Goal: Task Accomplishment & Management: Use online tool/utility

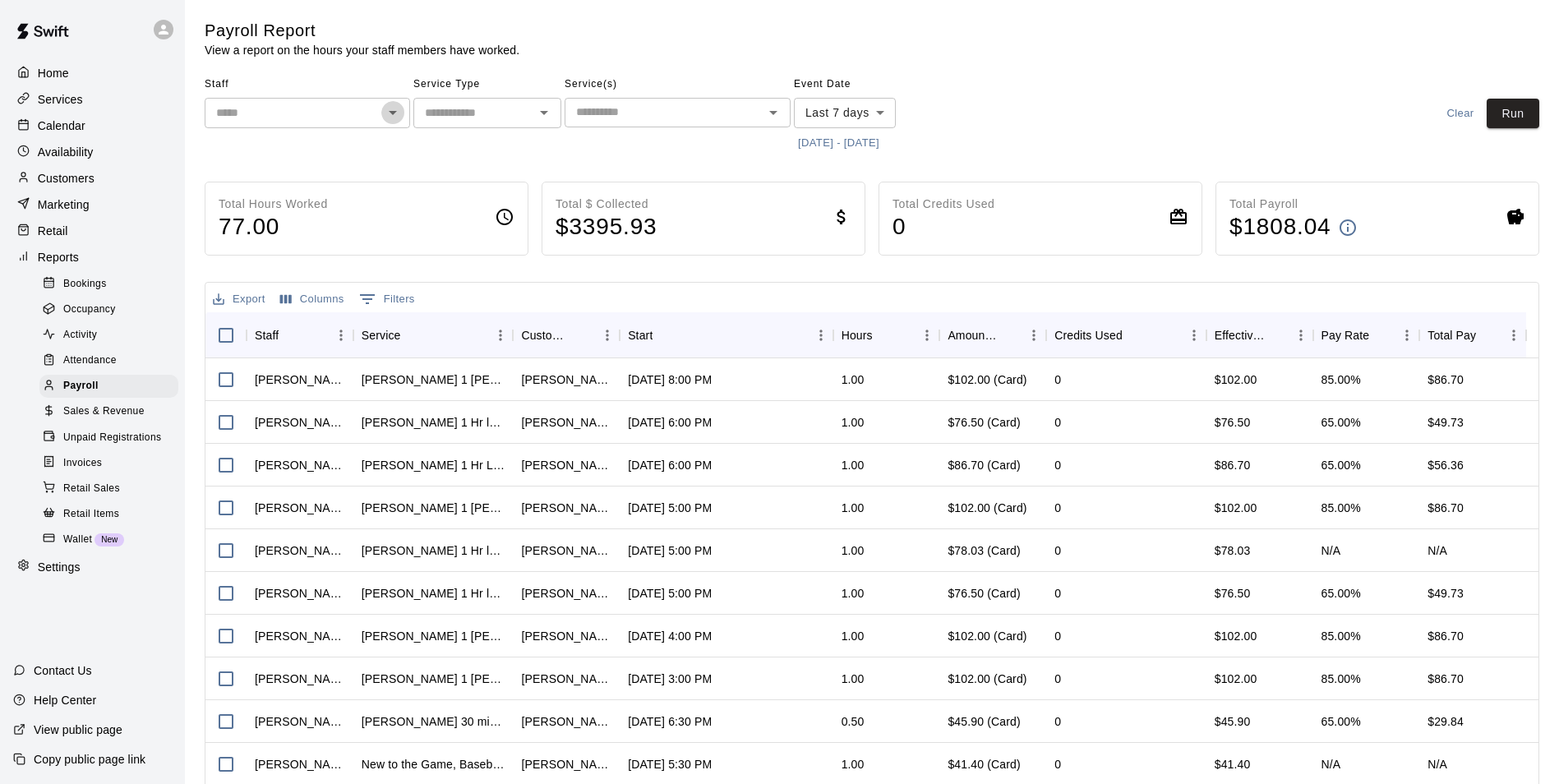
click at [390, 115] on icon "Open" at bounding box center [393, 113] width 19 height 19
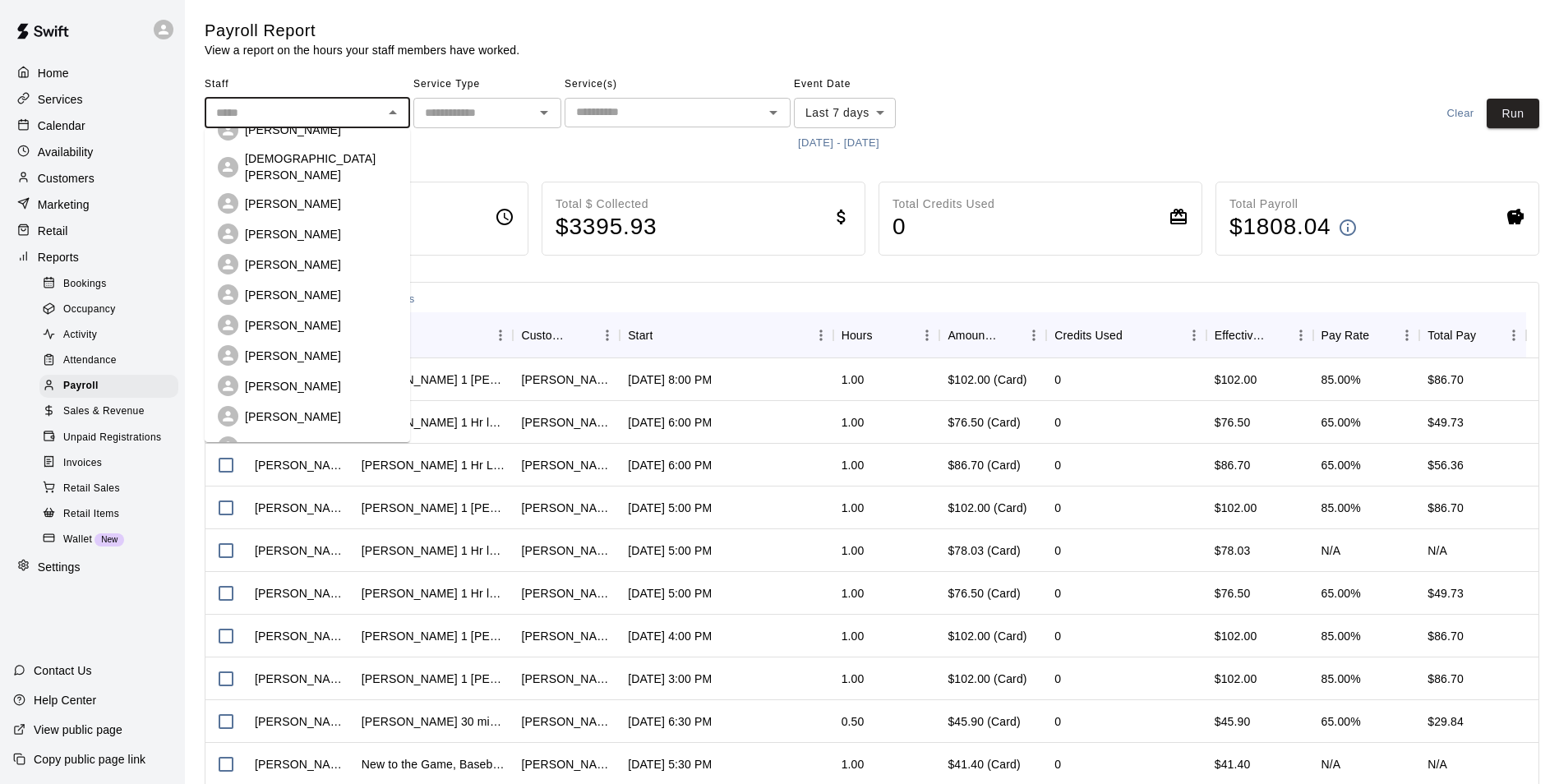
scroll to position [29, 0]
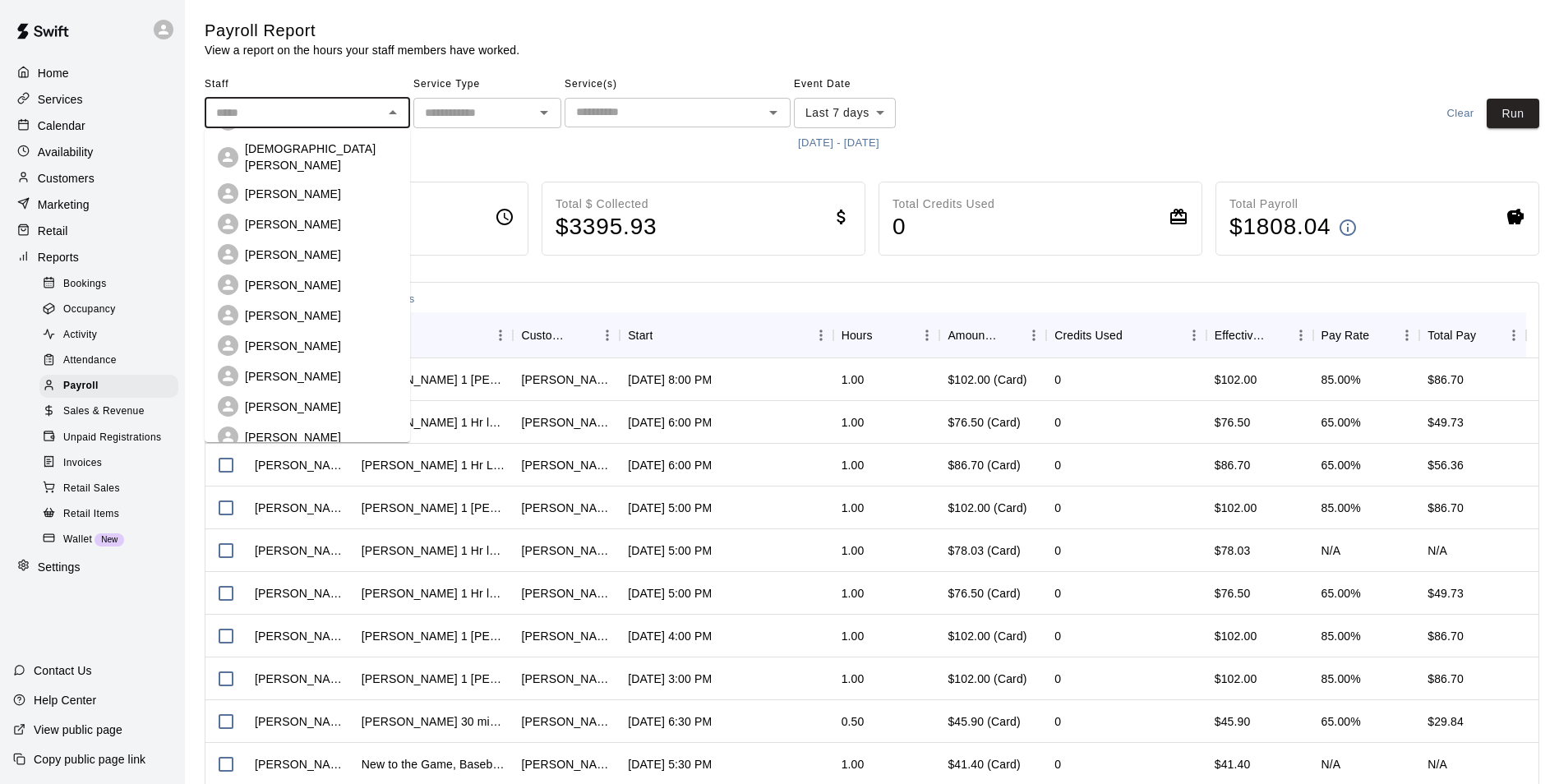
click at [294, 368] on p "[PERSON_NAME]" at bounding box center [292, 376] width 96 height 16
type input "**********"
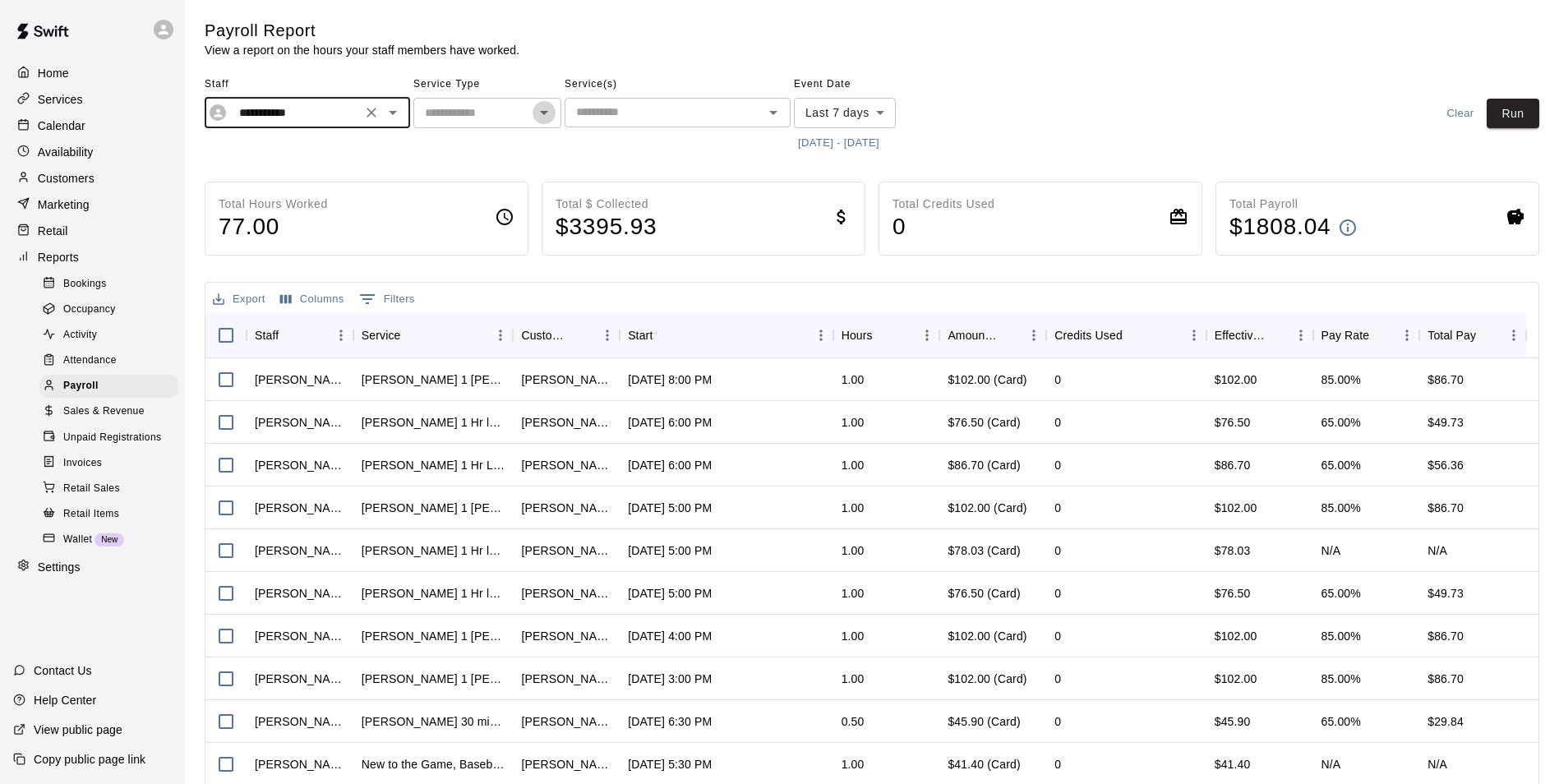
click at [539, 114] on icon "Open" at bounding box center [544, 113] width 19 height 19
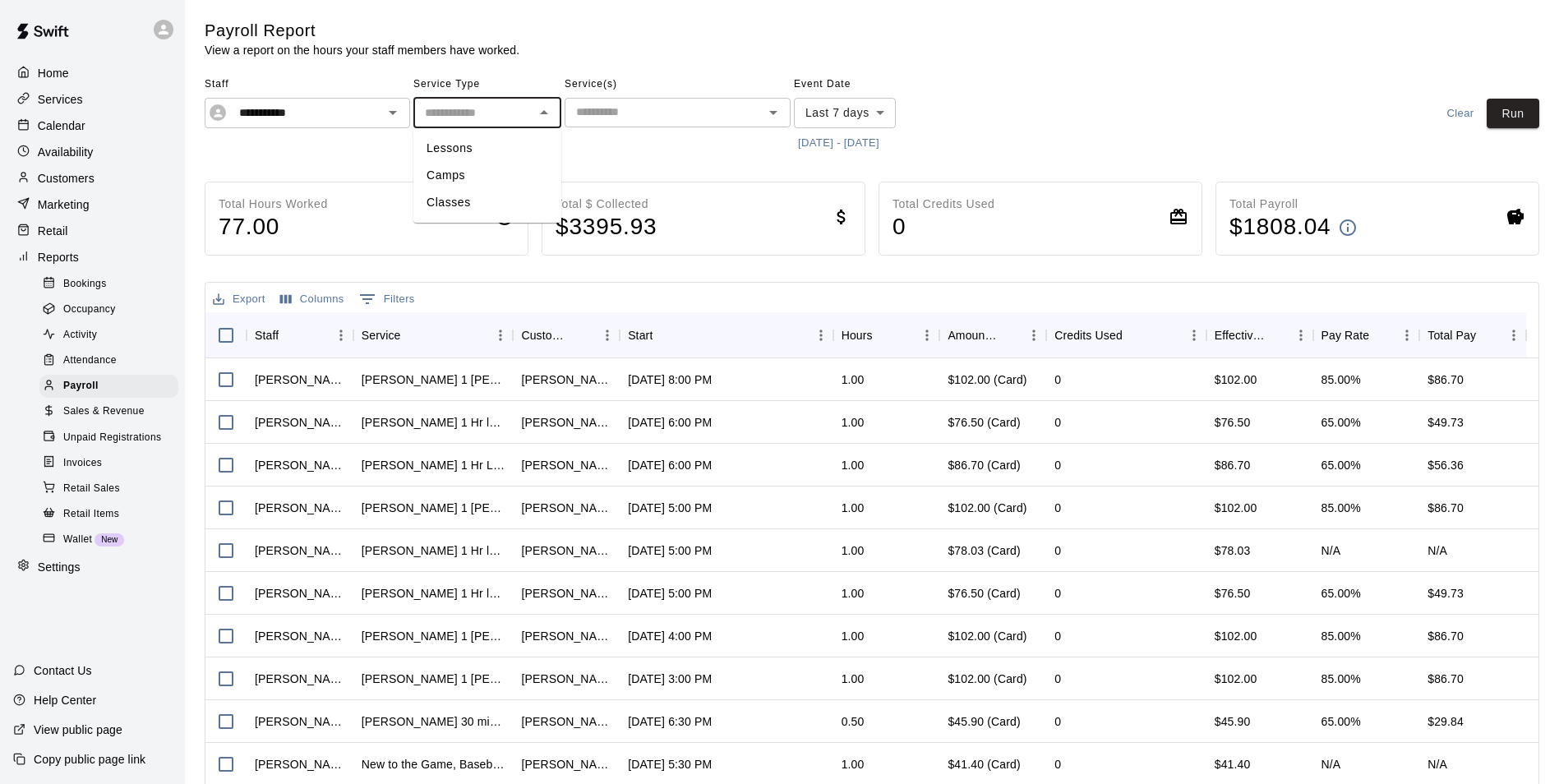
click at [539, 114] on icon "Close" at bounding box center [544, 113] width 19 height 19
click at [768, 115] on icon "Open" at bounding box center [773, 113] width 19 height 19
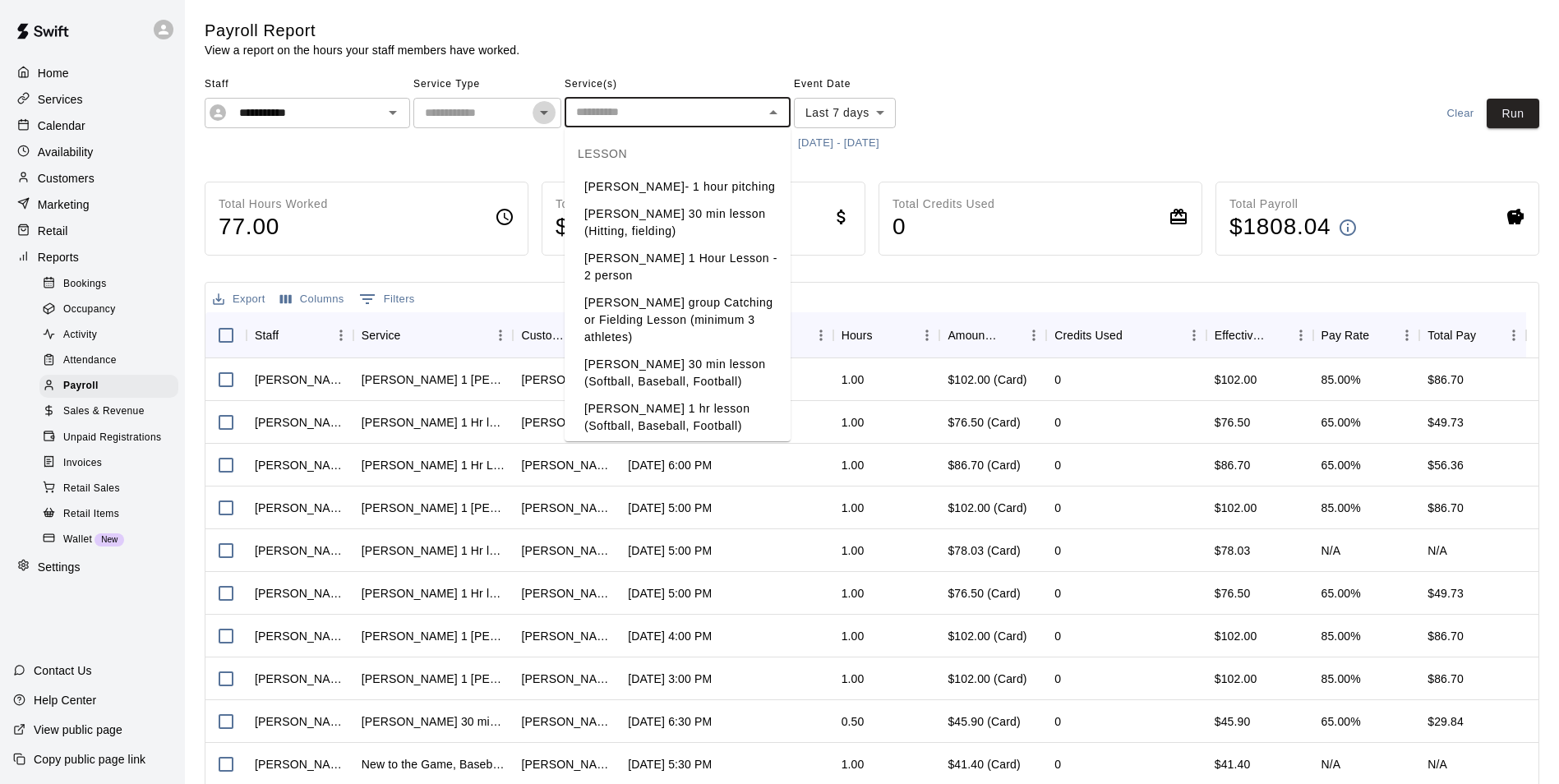
click at [548, 113] on icon "Open" at bounding box center [544, 113] width 19 height 19
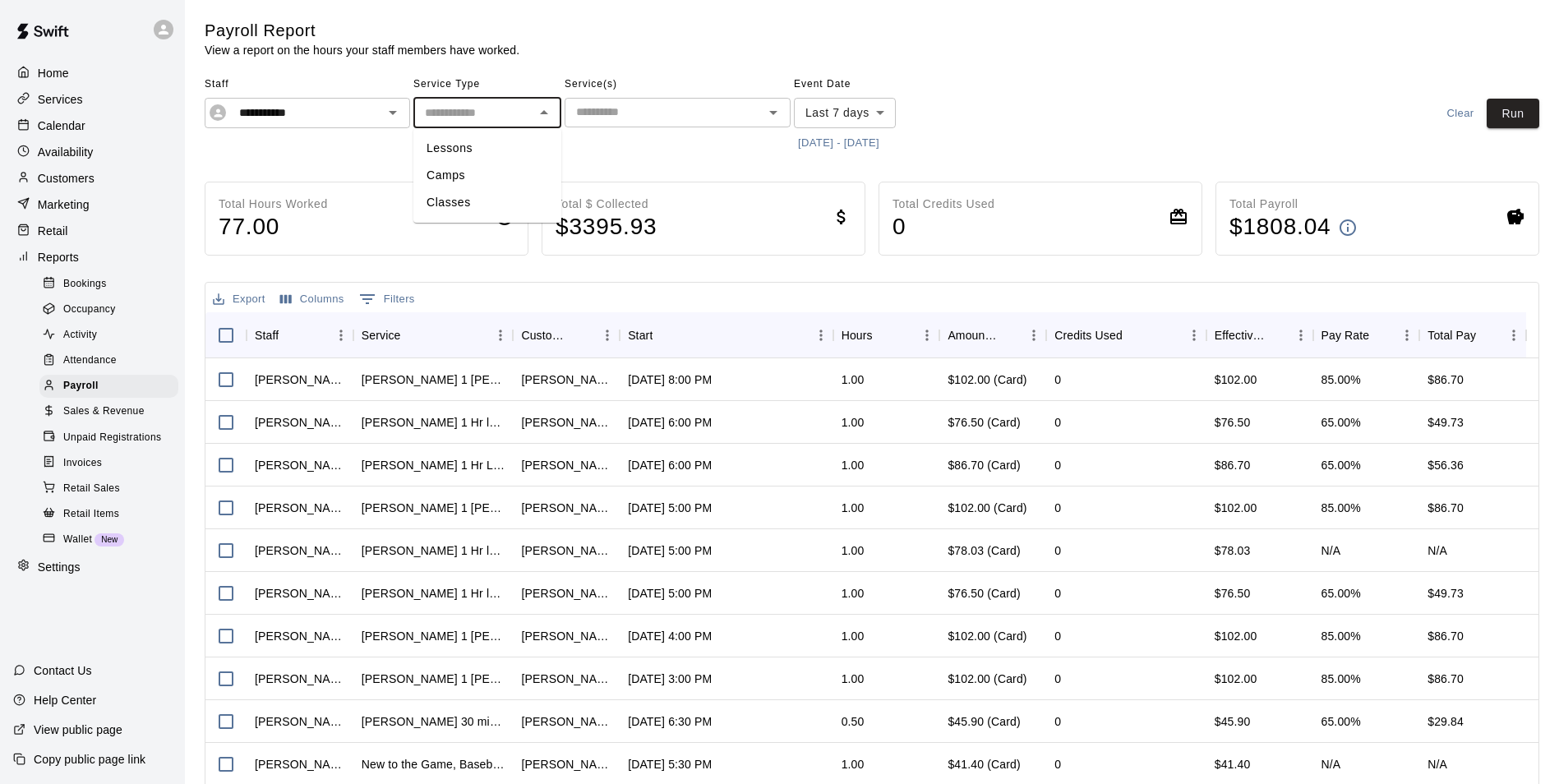
click at [469, 147] on li "Lessons" at bounding box center [487, 148] width 148 height 27
type input "*******"
click at [856, 140] on button "[DATE] - [DATE]" at bounding box center [839, 144] width 89 height 25
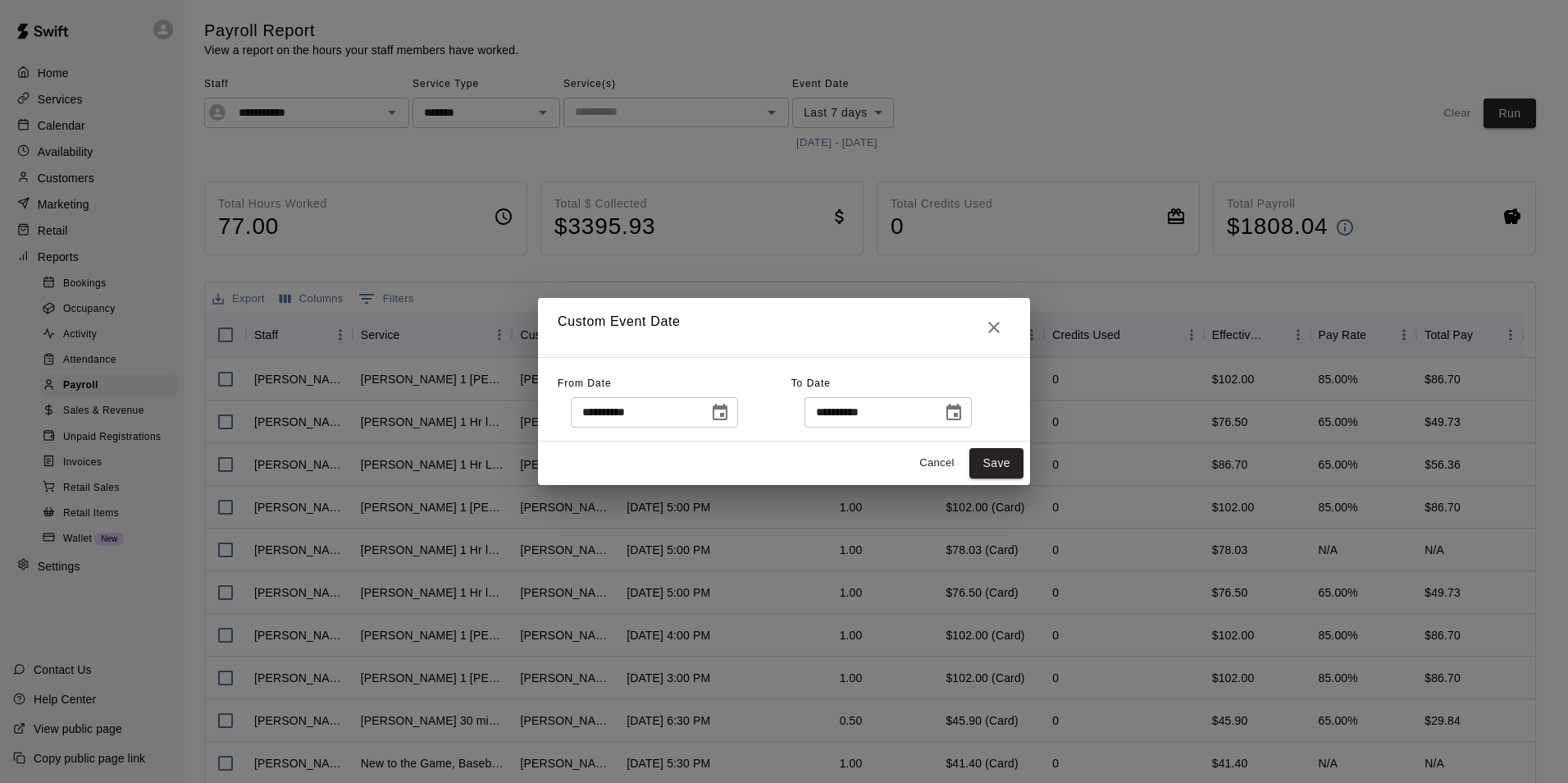
click at [729, 409] on icon "Choose date, selected date is Sep 8, 2025" at bounding box center [720, 413] width 19 height 19
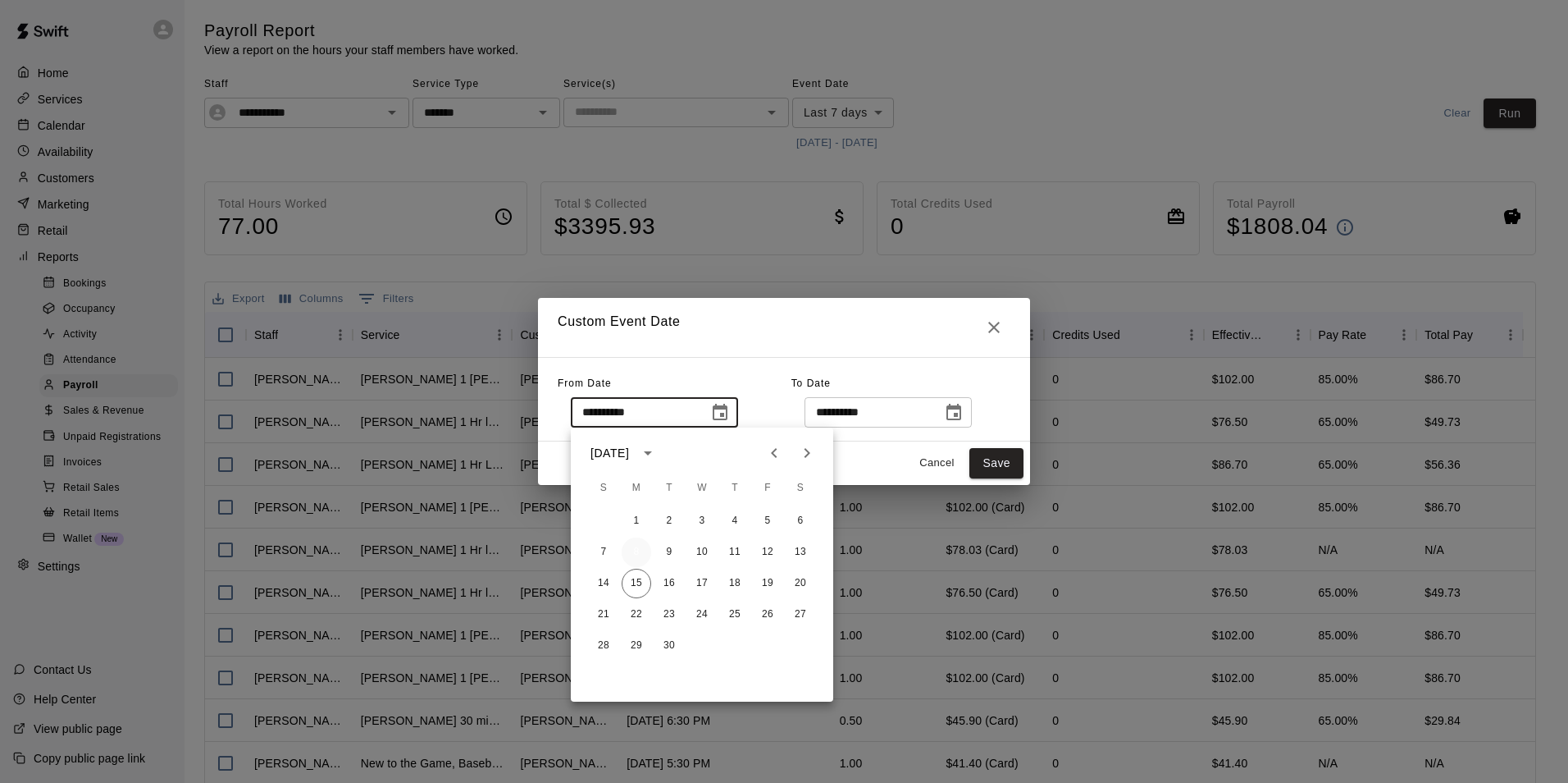
click at [637, 549] on button "8" at bounding box center [636, 552] width 29 height 29
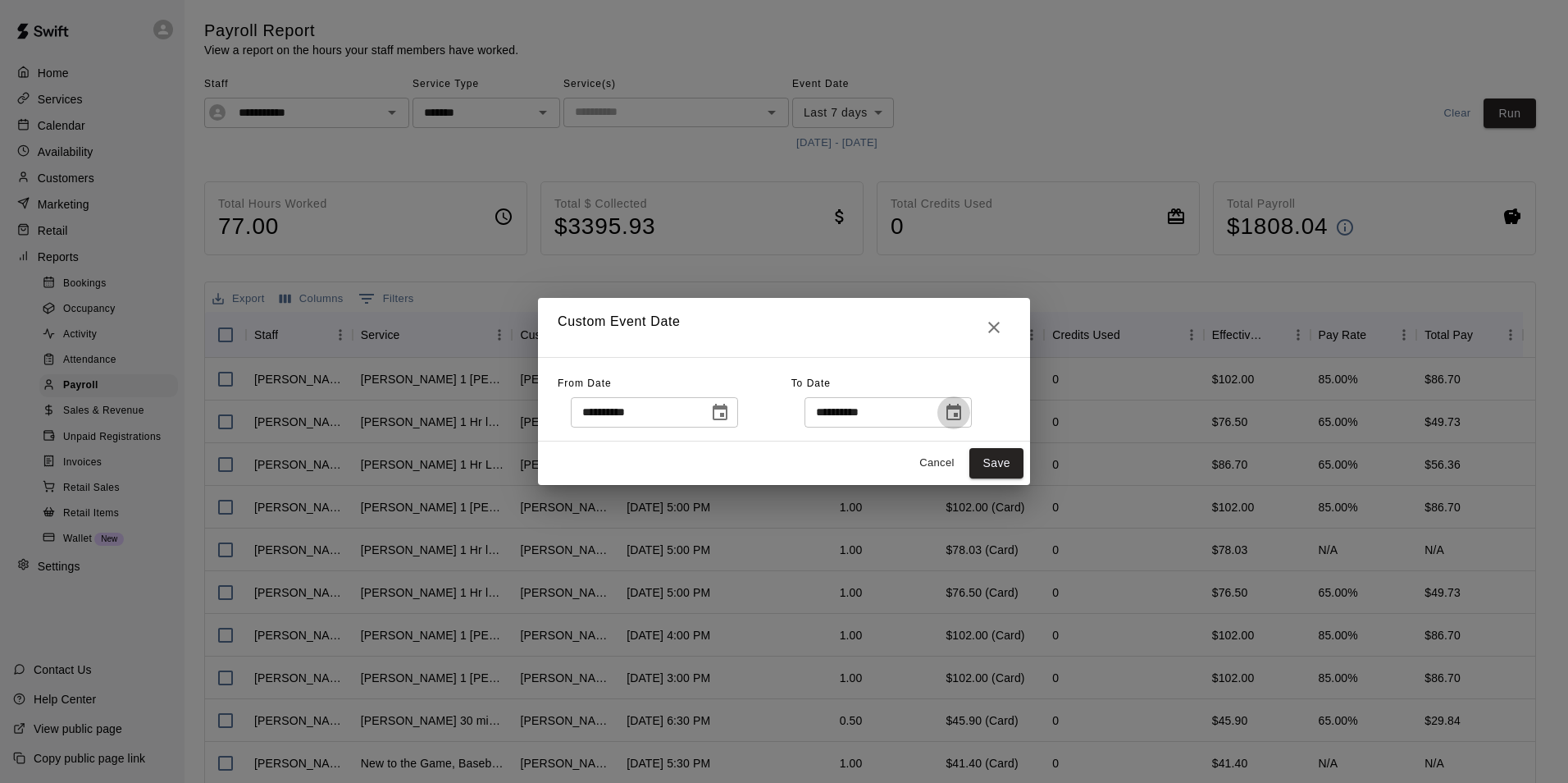
click at [964, 403] on icon "Choose date, selected date is Sep 15, 2025" at bounding box center [953, 413] width 19 height 19
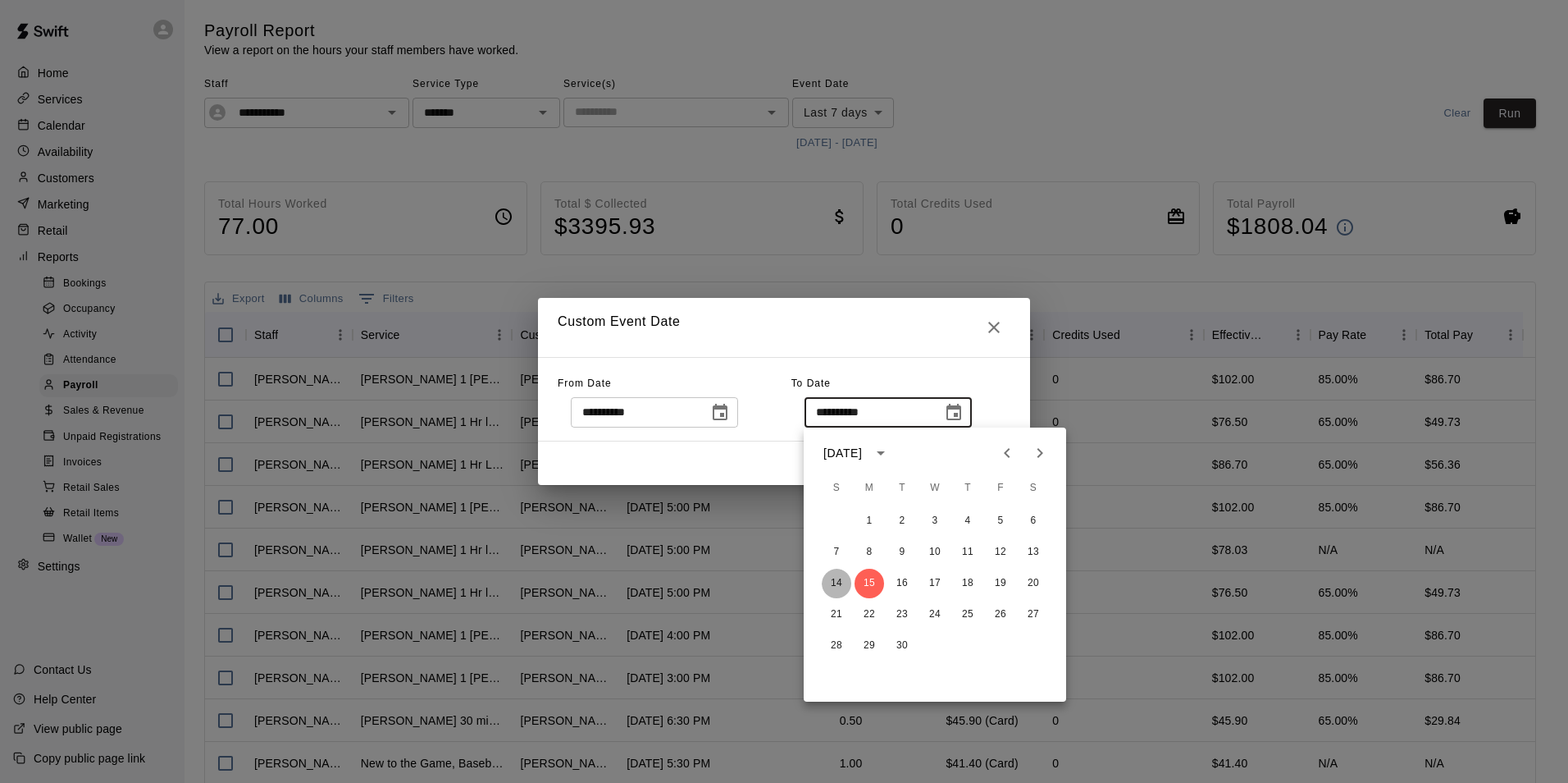
click at [839, 581] on button "14" at bounding box center [836, 583] width 29 height 29
type input "**********"
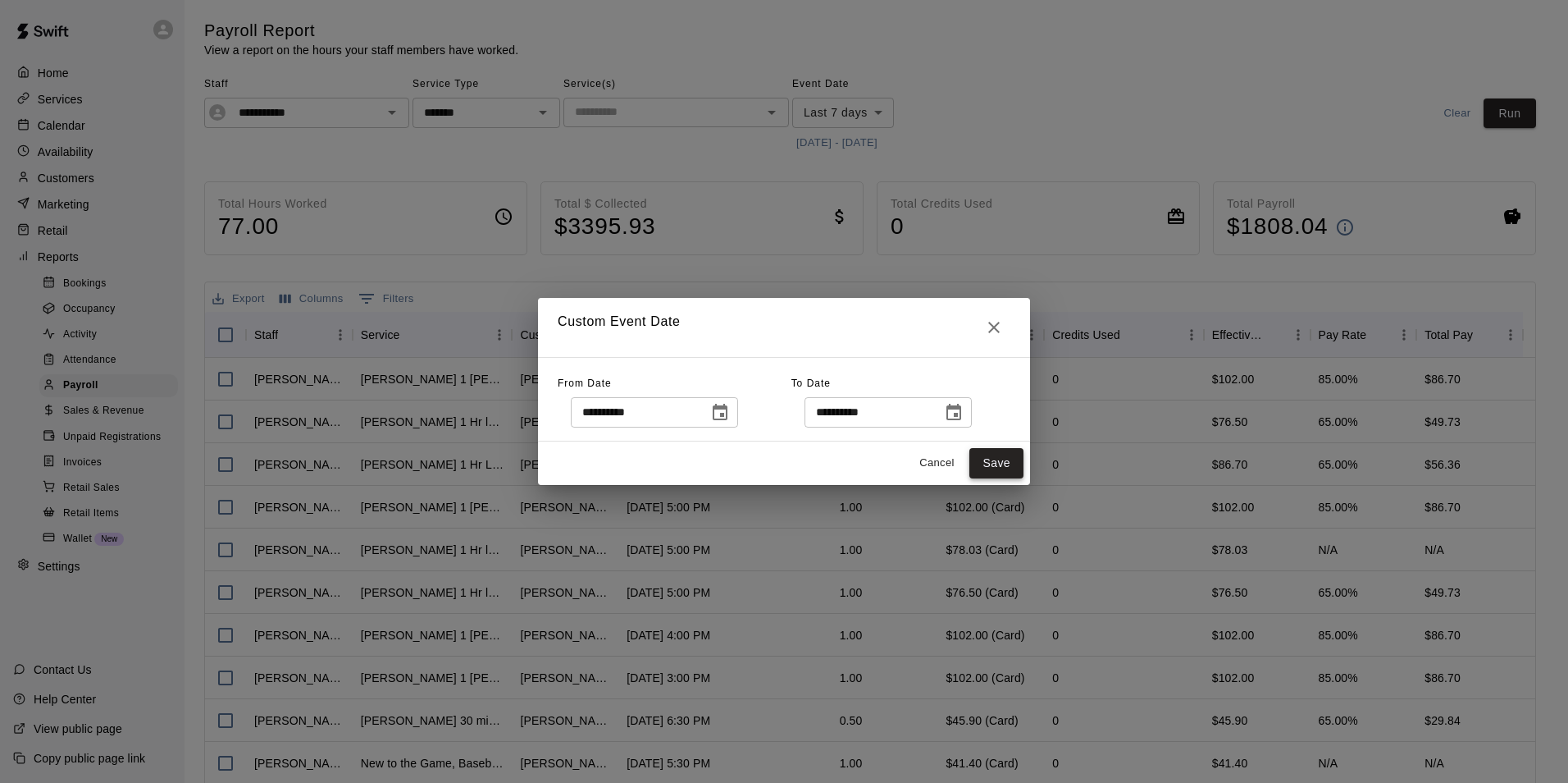
click at [993, 457] on button "Save" at bounding box center [997, 462] width 54 height 30
type input "******"
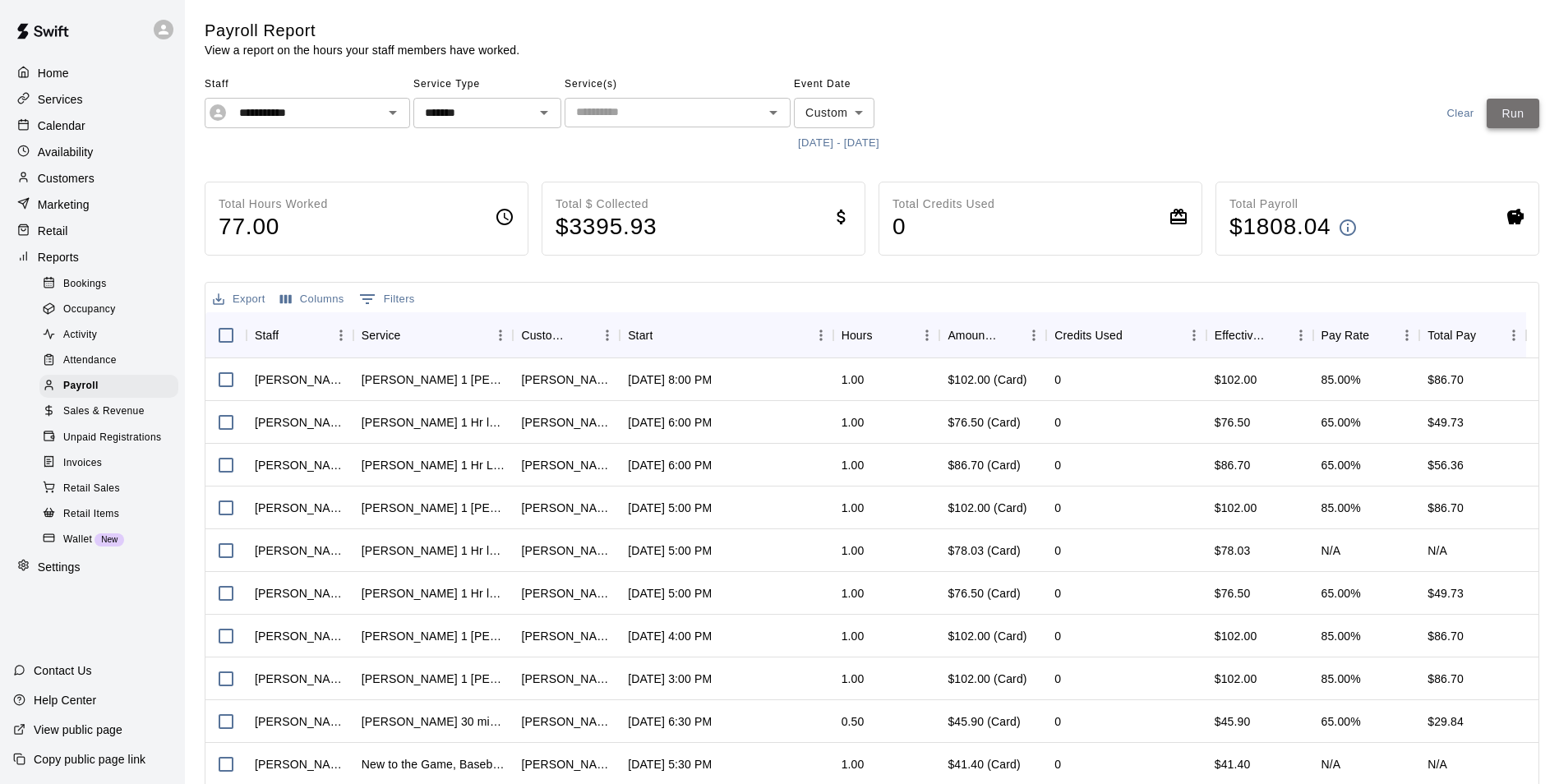
click at [1521, 114] on button "Run" at bounding box center [1512, 114] width 52 height 30
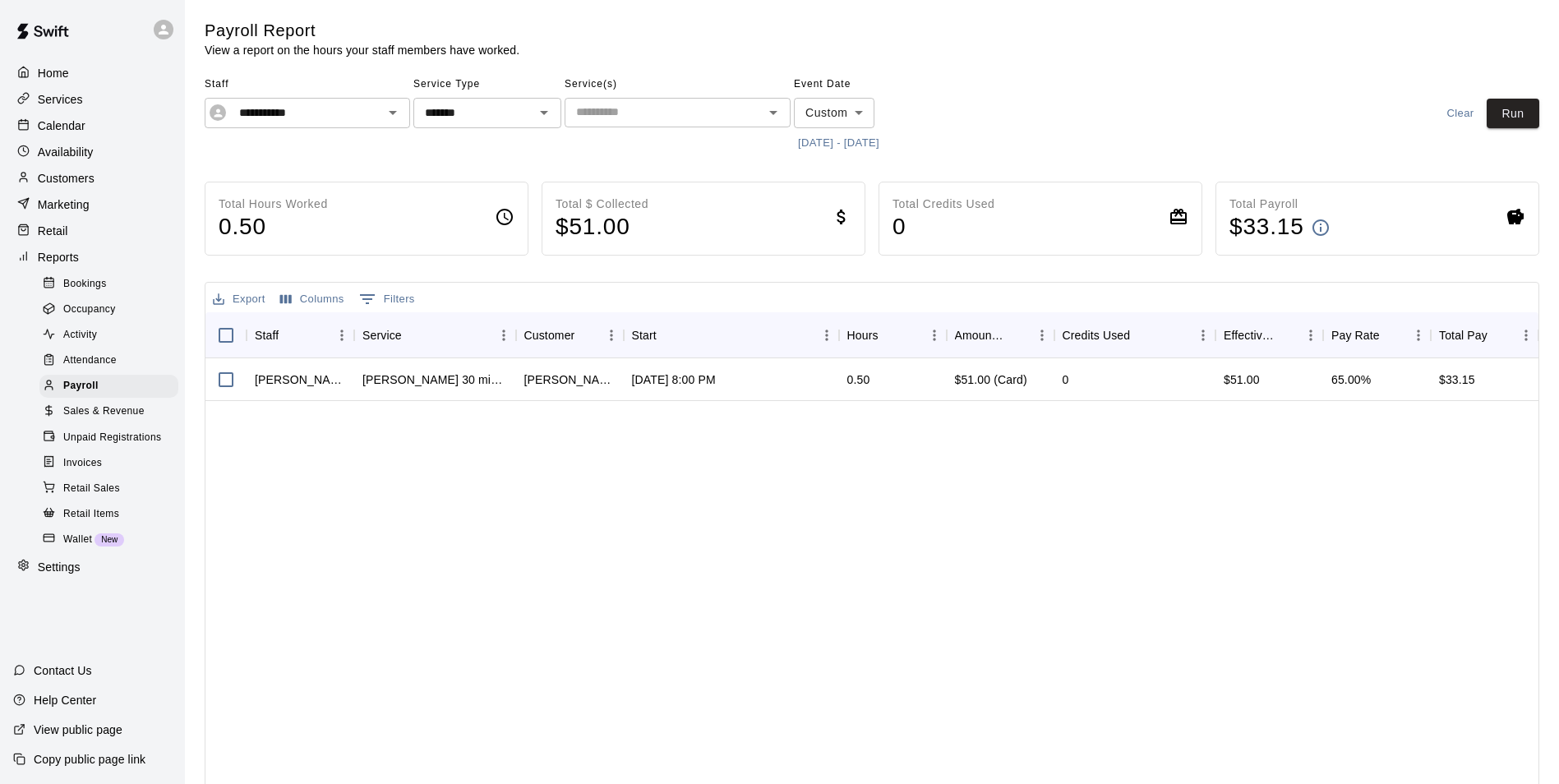
click at [60, 129] on p "Calendar" at bounding box center [61, 125] width 48 height 16
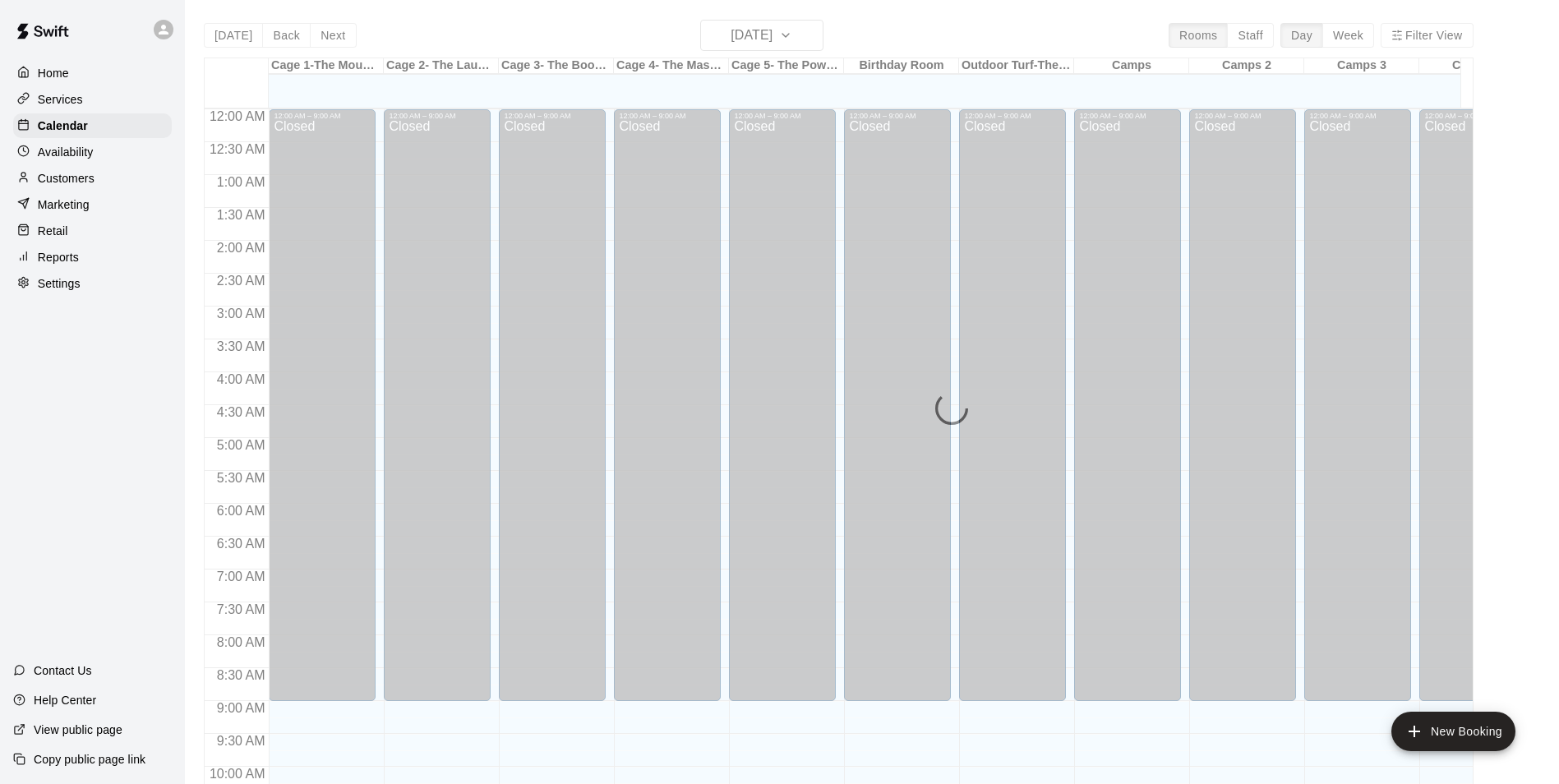
scroll to position [834, 0]
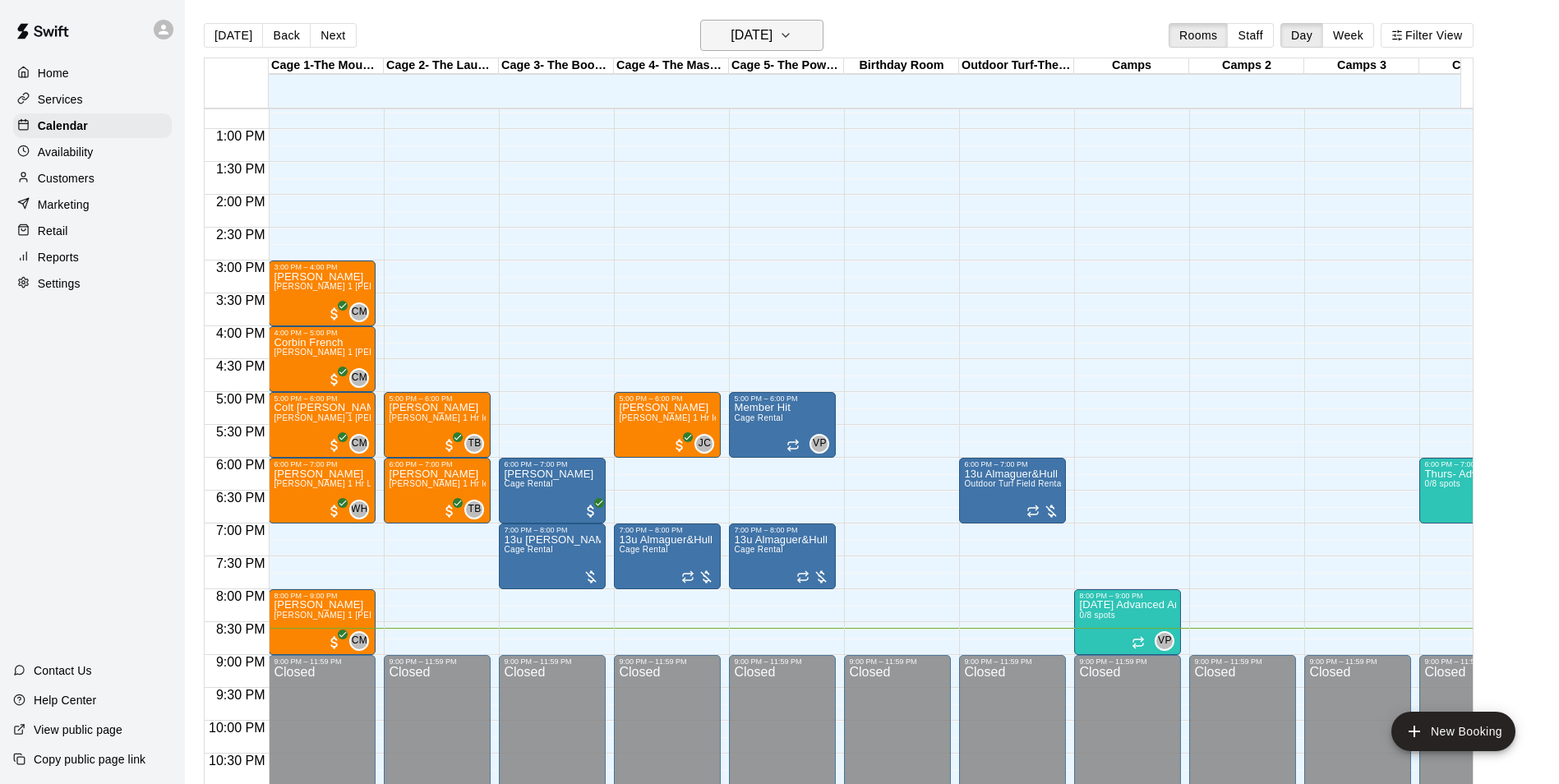
click at [792, 27] on icon "button" at bounding box center [786, 35] width 14 height 19
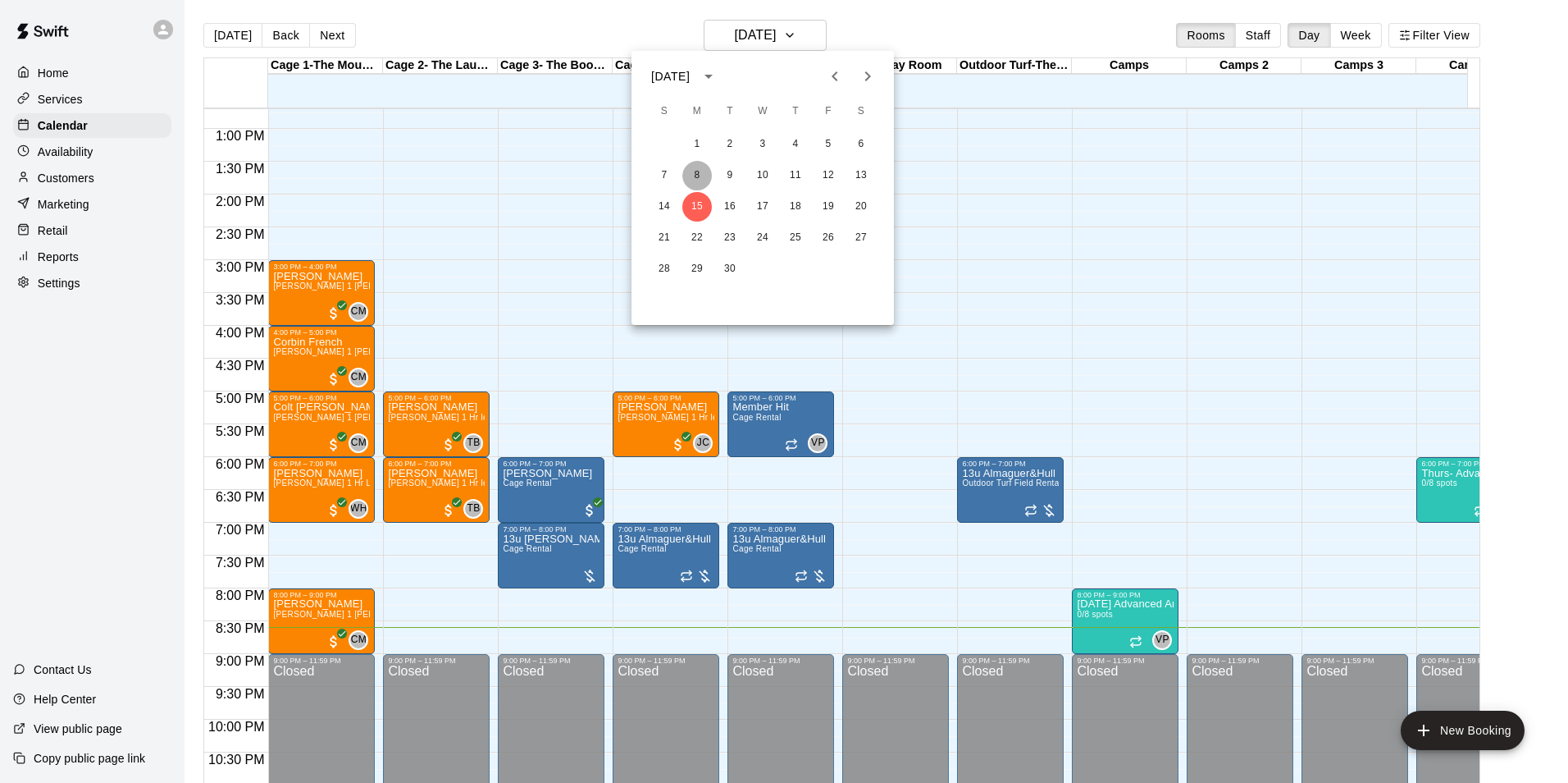
click at [698, 173] on button "8" at bounding box center [696, 175] width 29 height 29
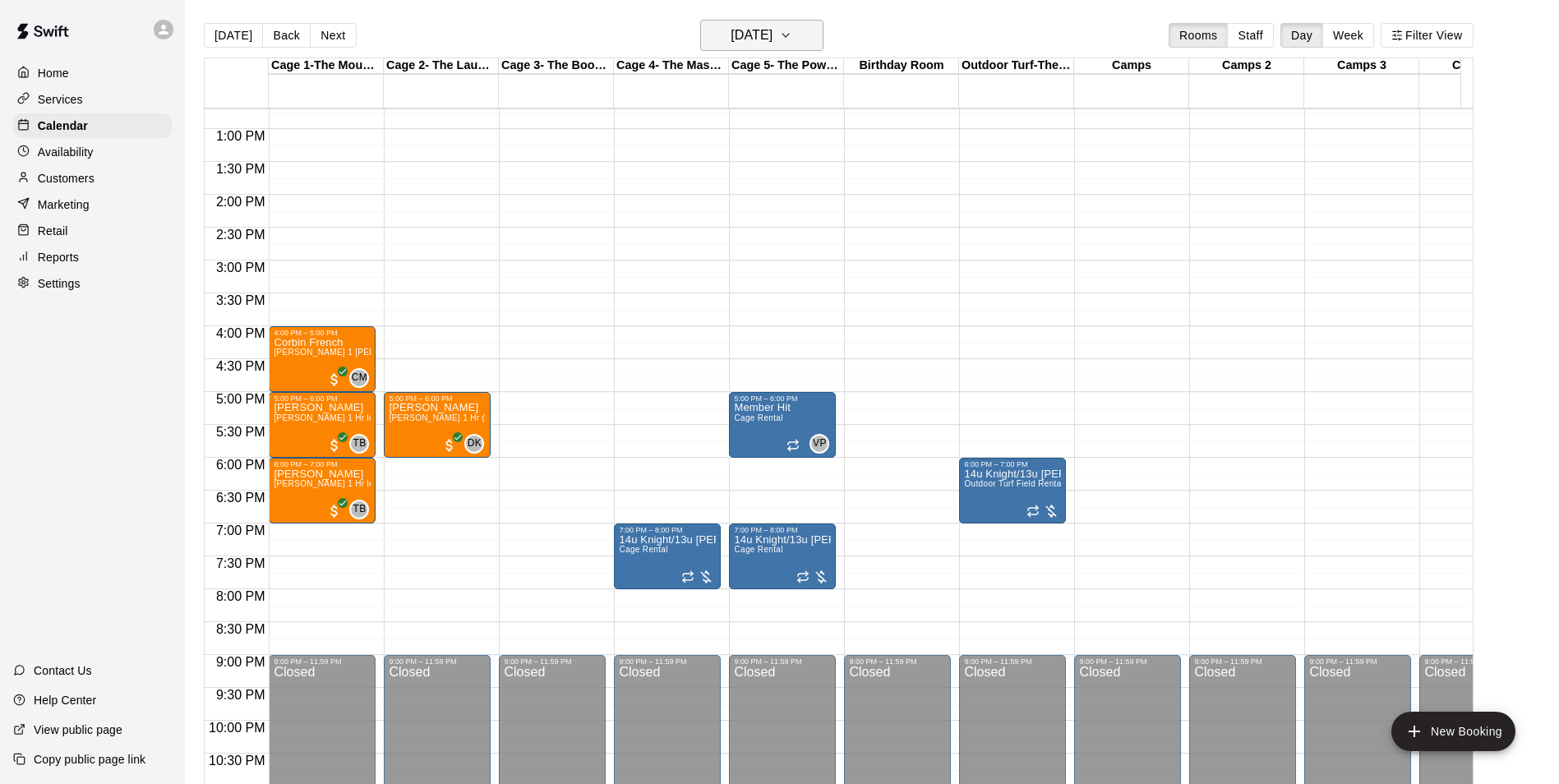
click at [789, 35] on icon "button" at bounding box center [785, 35] width 7 height 3
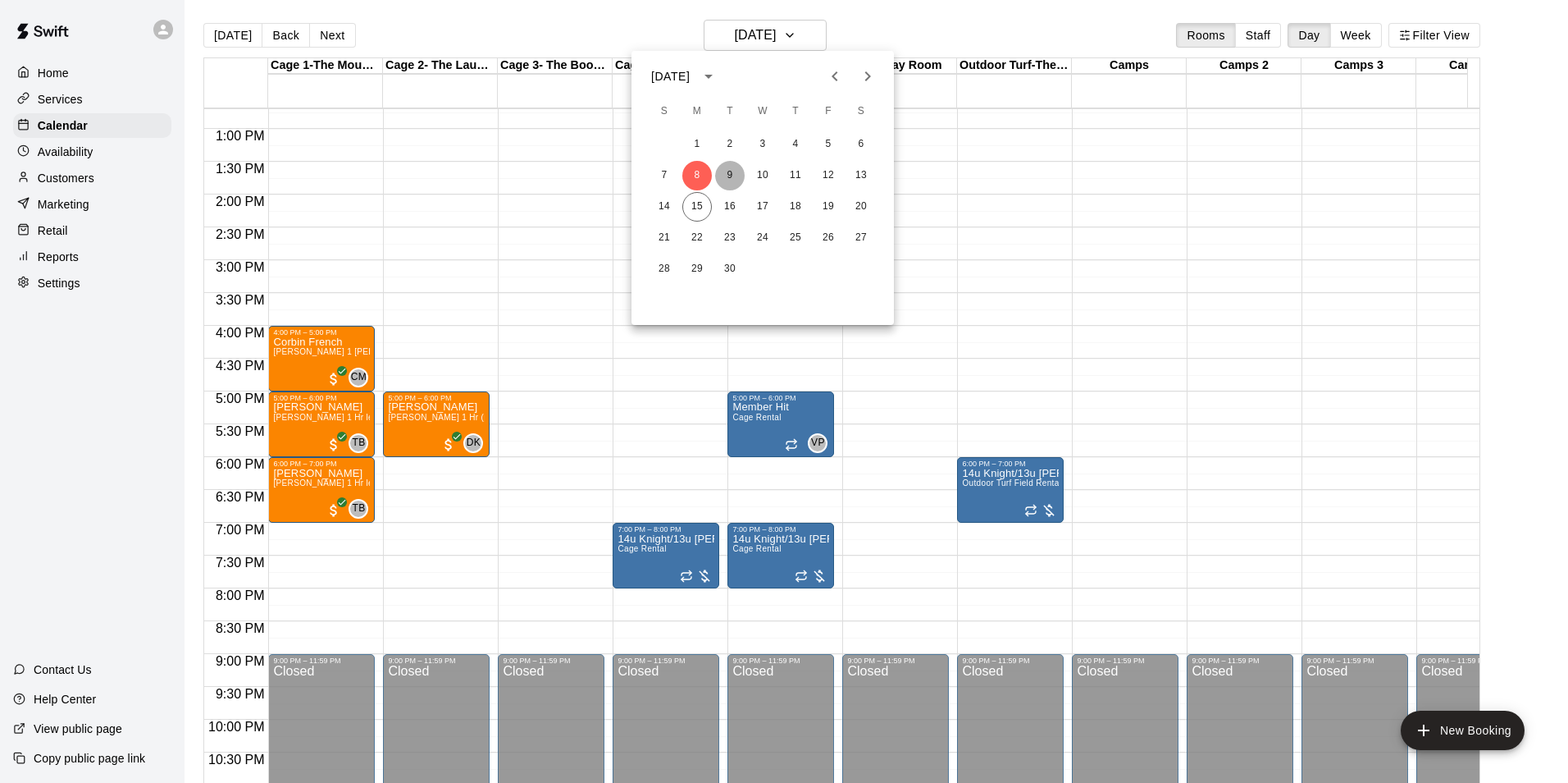
click at [736, 171] on button "9" at bounding box center [729, 175] width 29 height 29
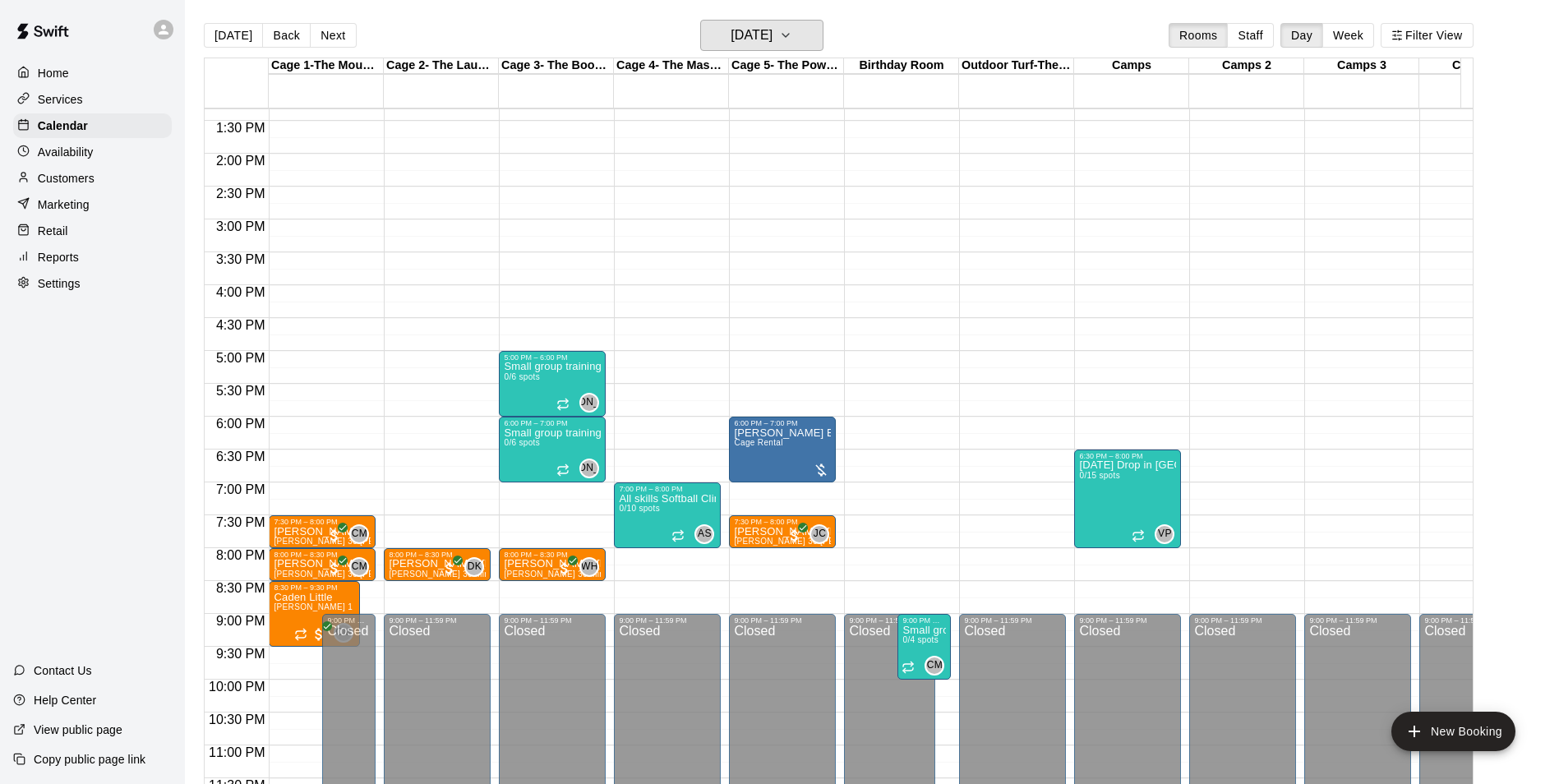
scroll to position [898, 0]
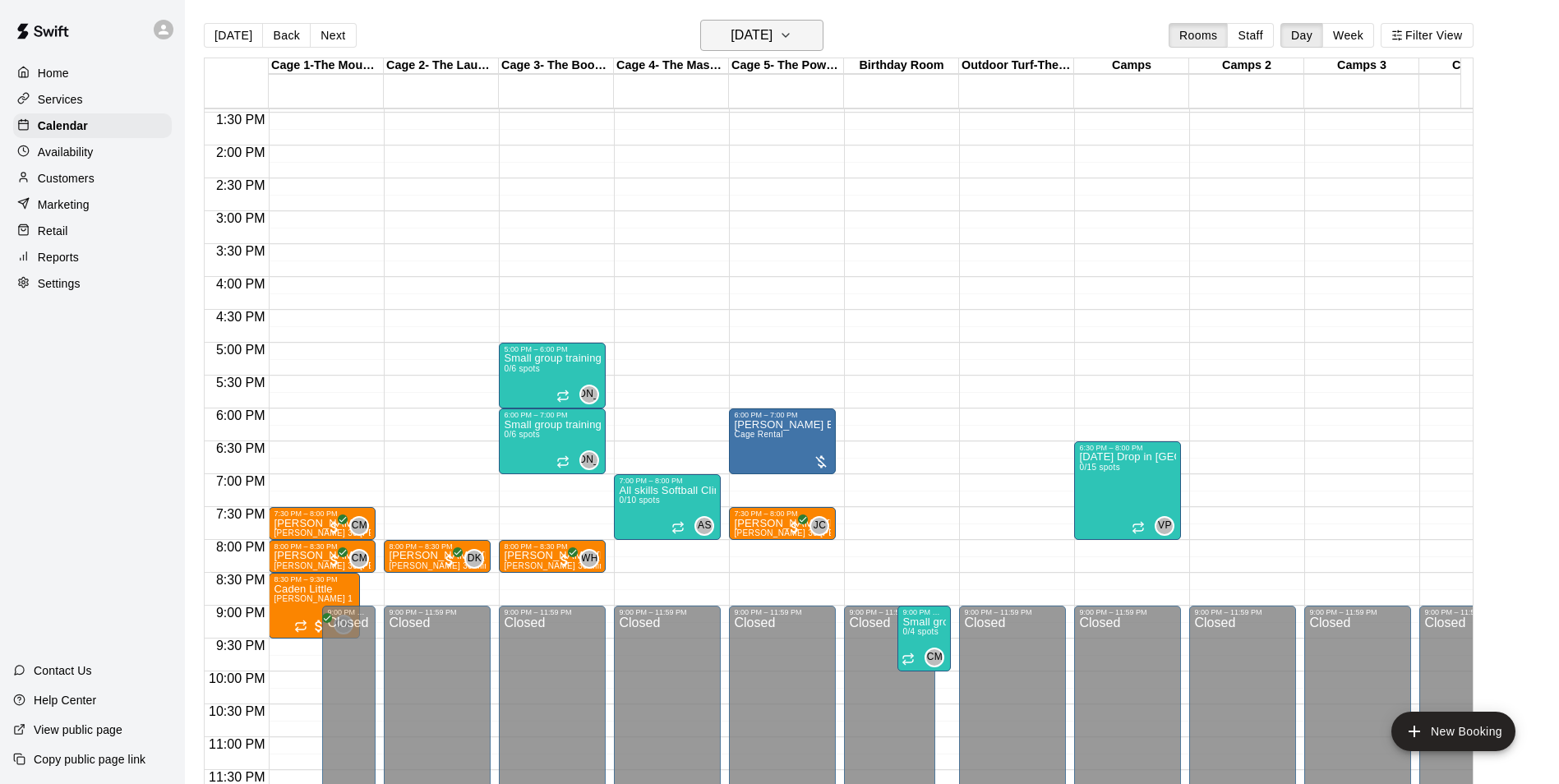
click at [821, 33] on button "[DATE]" at bounding box center [761, 35] width 123 height 31
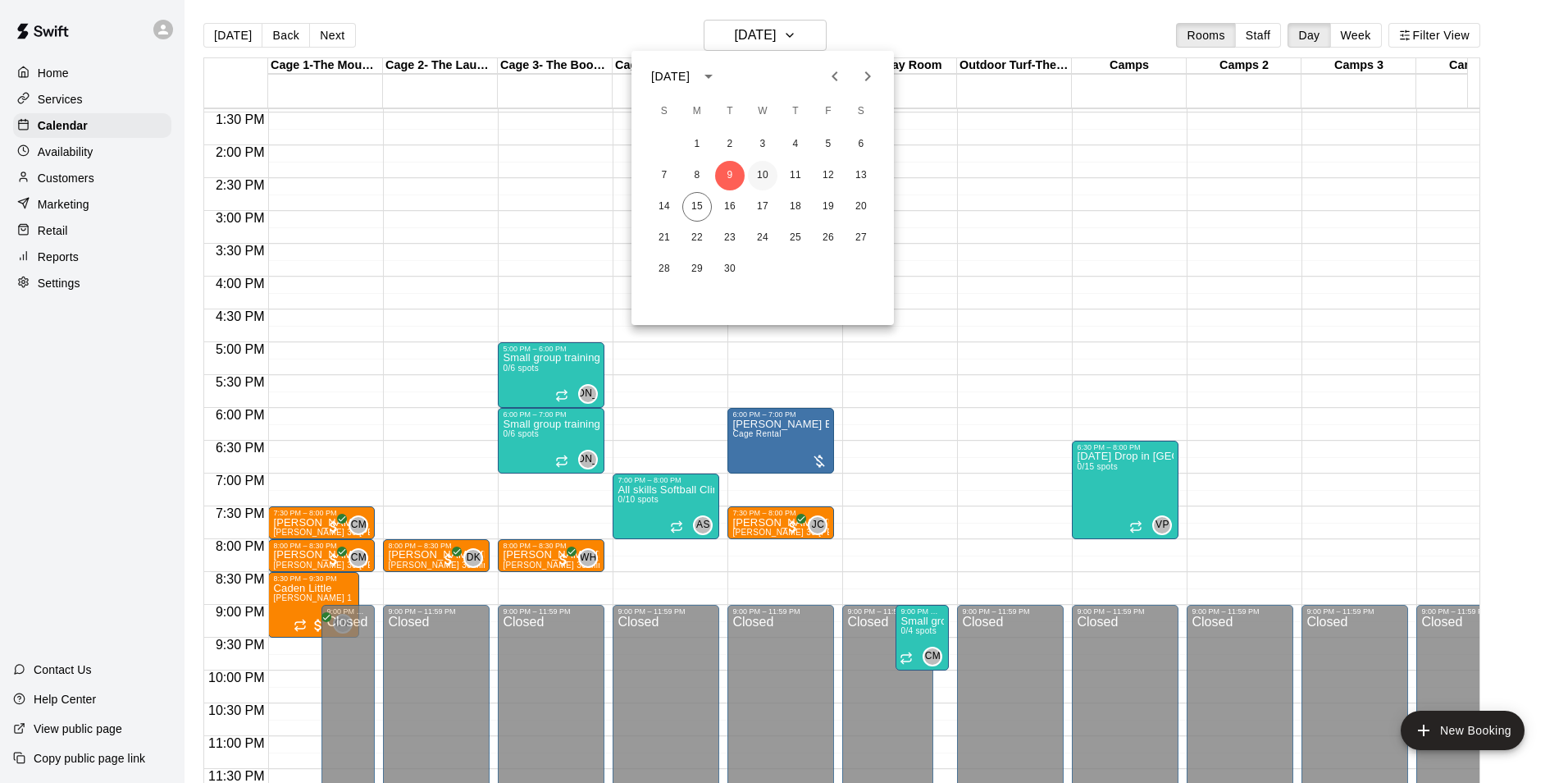
click at [761, 170] on button "10" at bounding box center [762, 175] width 29 height 29
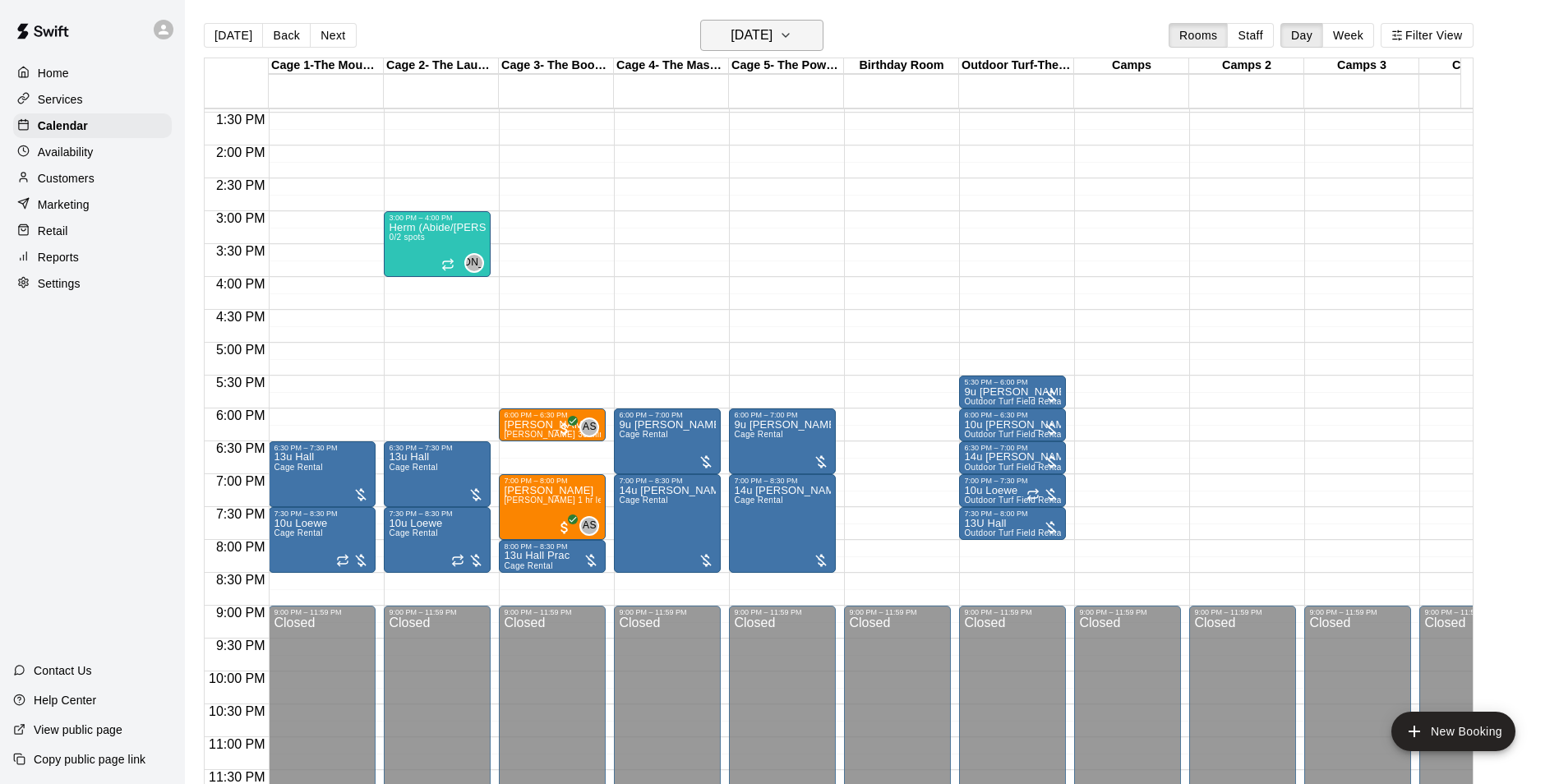
click at [792, 39] on icon "button" at bounding box center [786, 35] width 14 height 19
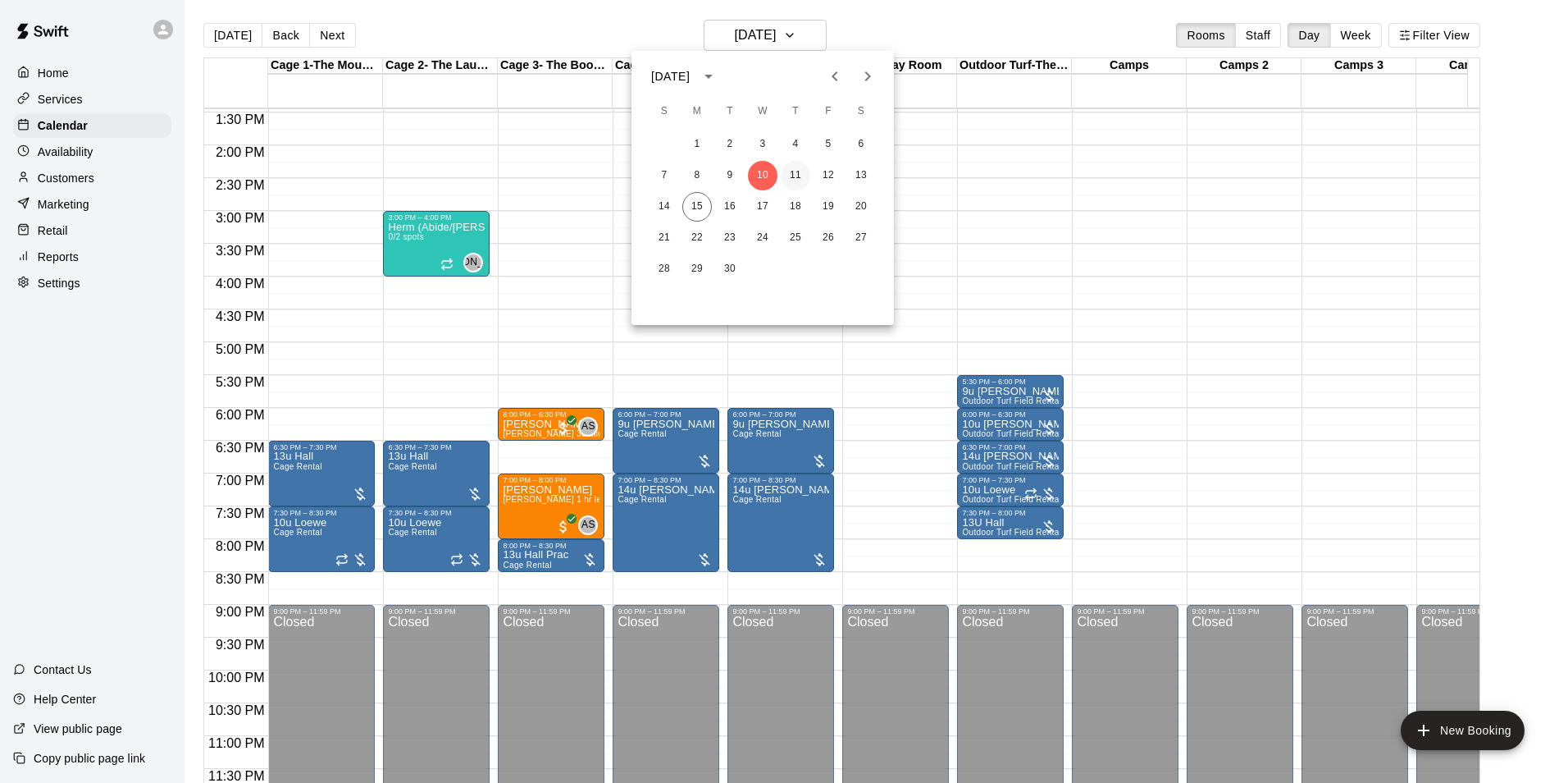
click at [797, 172] on button "11" at bounding box center [795, 175] width 29 height 29
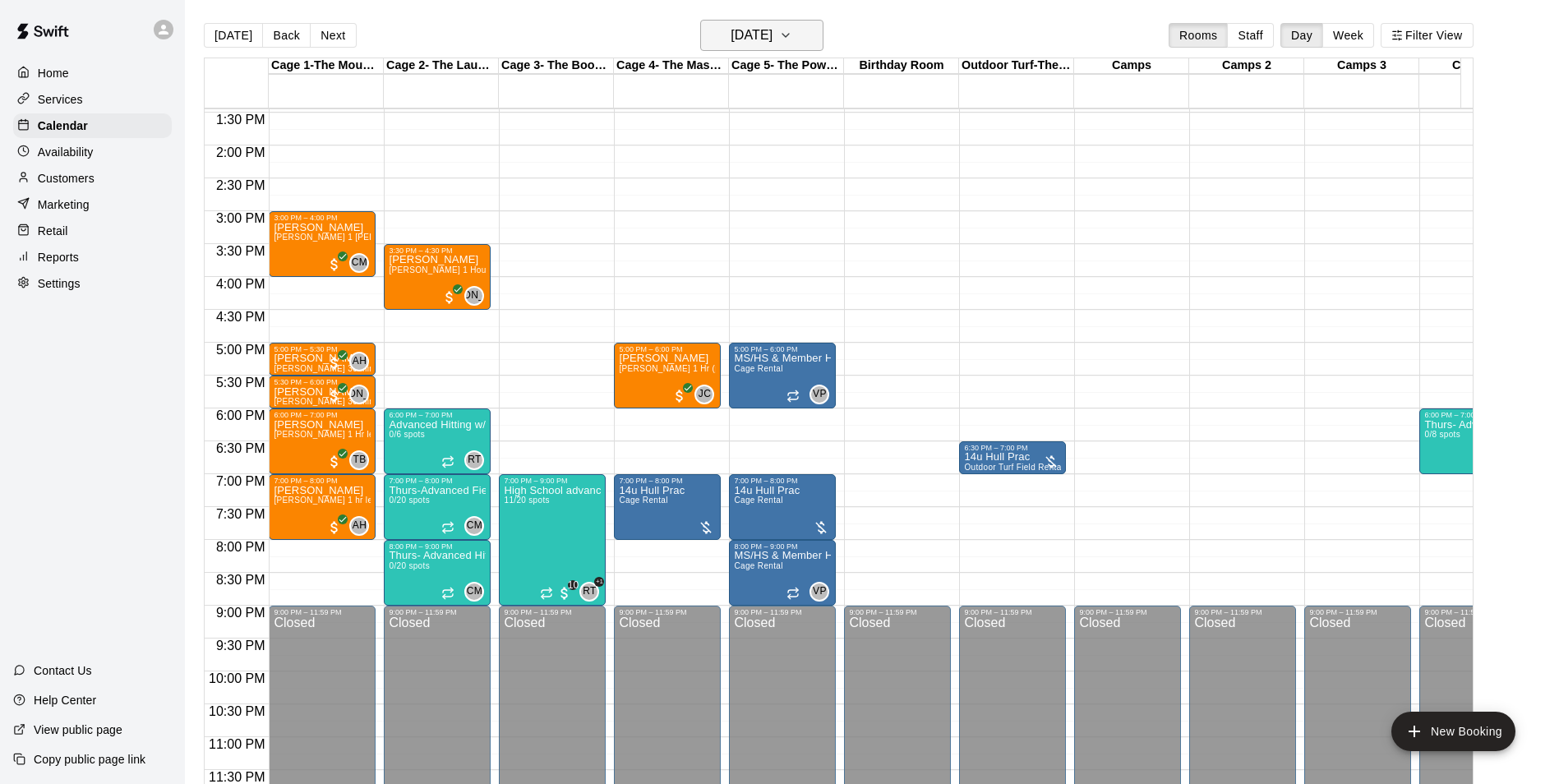
click at [792, 39] on icon "button" at bounding box center [786, 35] width 14 height 19
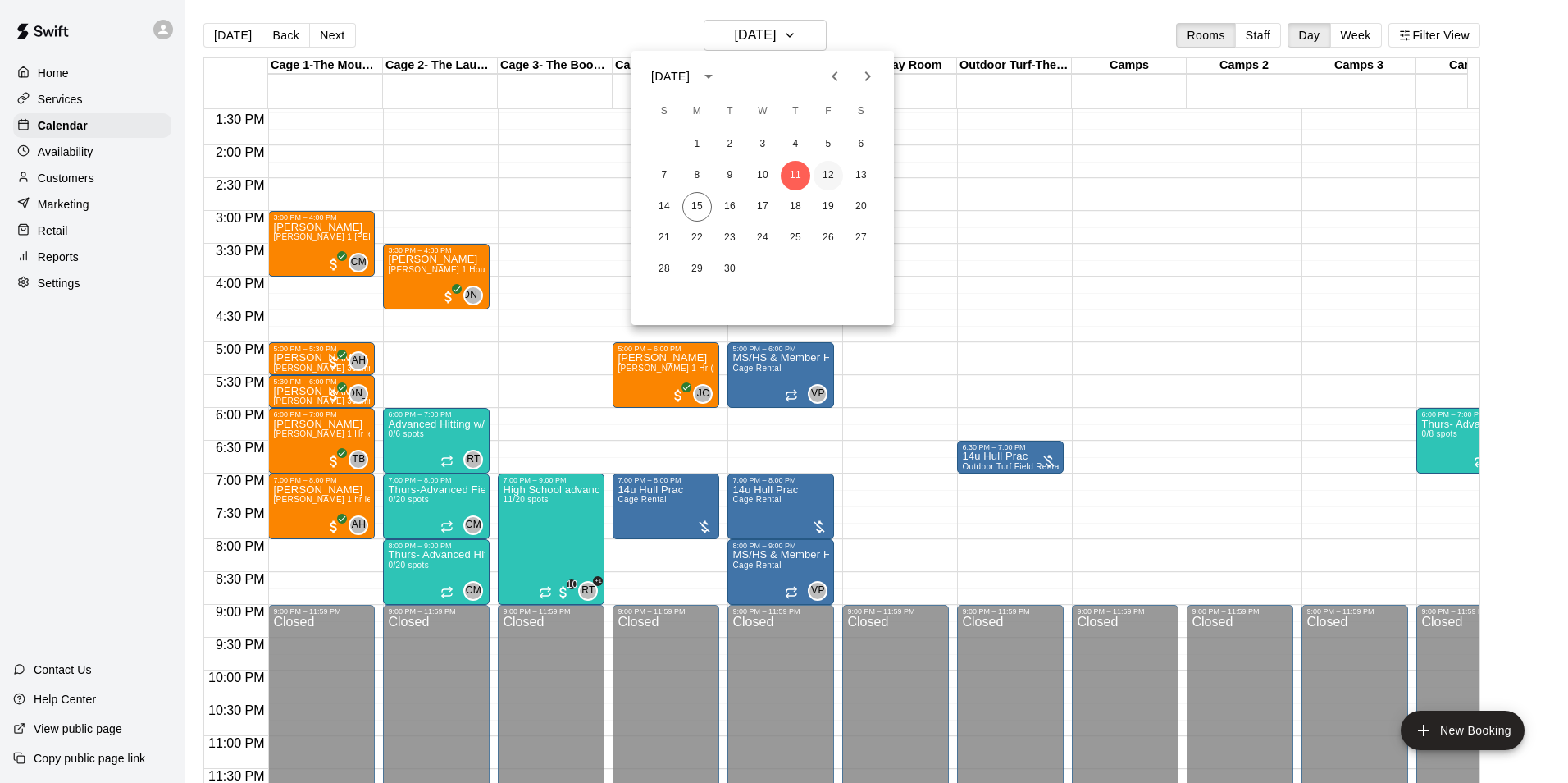
click at [835, 174] on button "12" at bounding box center [828, 175] width 29 height 29
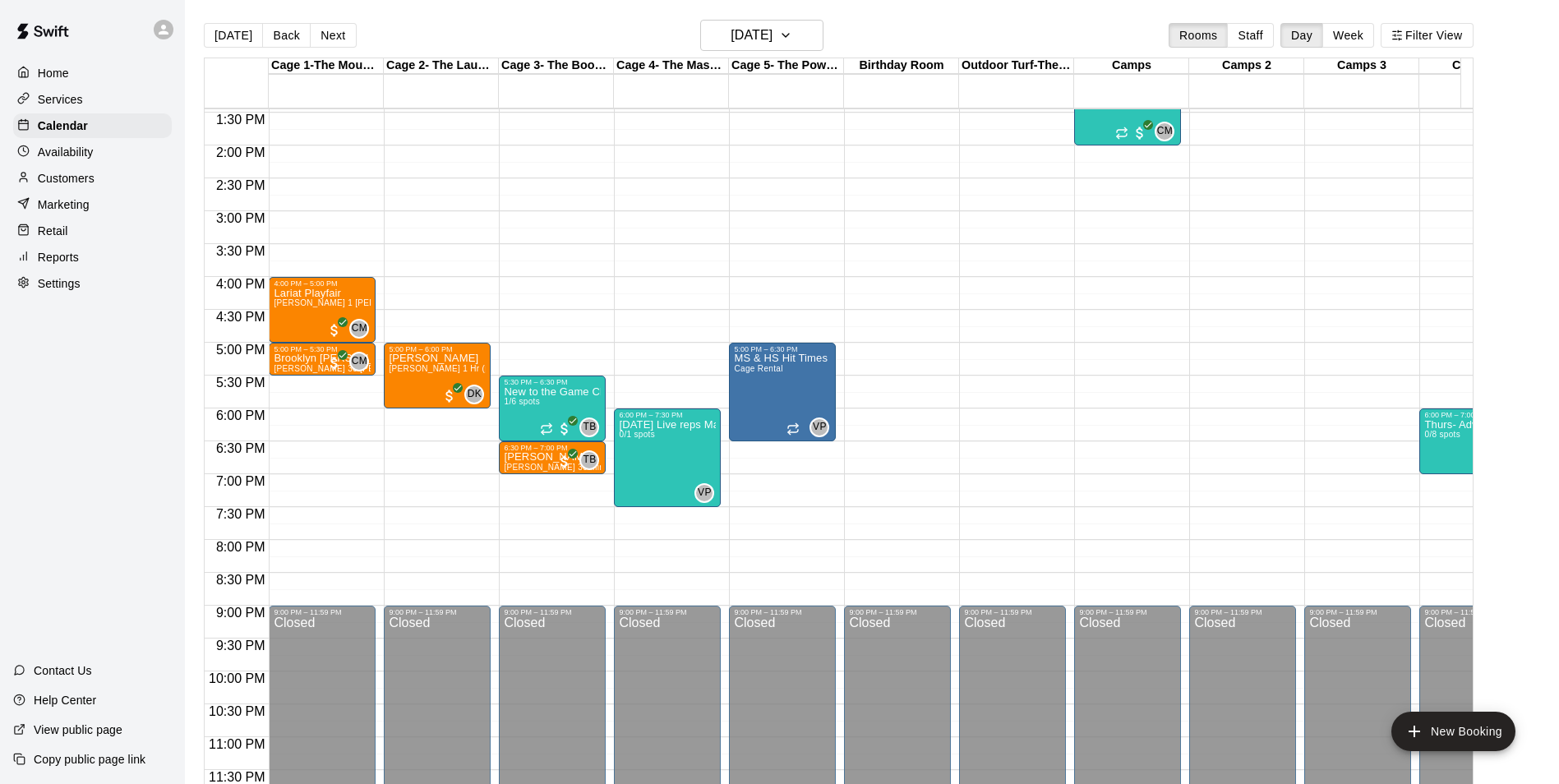
click at [59, 264] on p "Reports" at bounding box center [58, 257] width 41 height 16
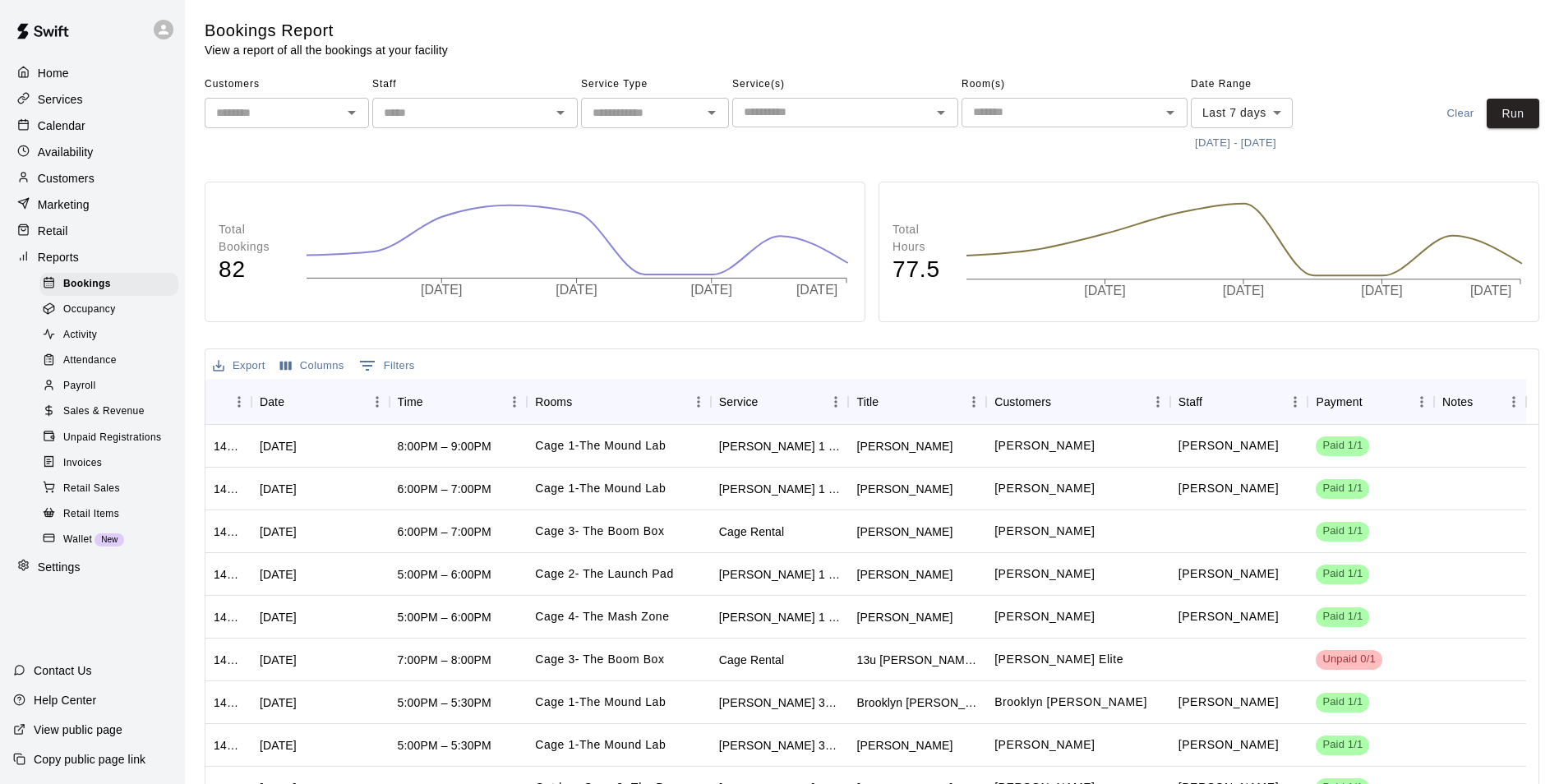
click at [84, 394] on span "Payroll" at bounding box center [79, 385] width 32 height 16
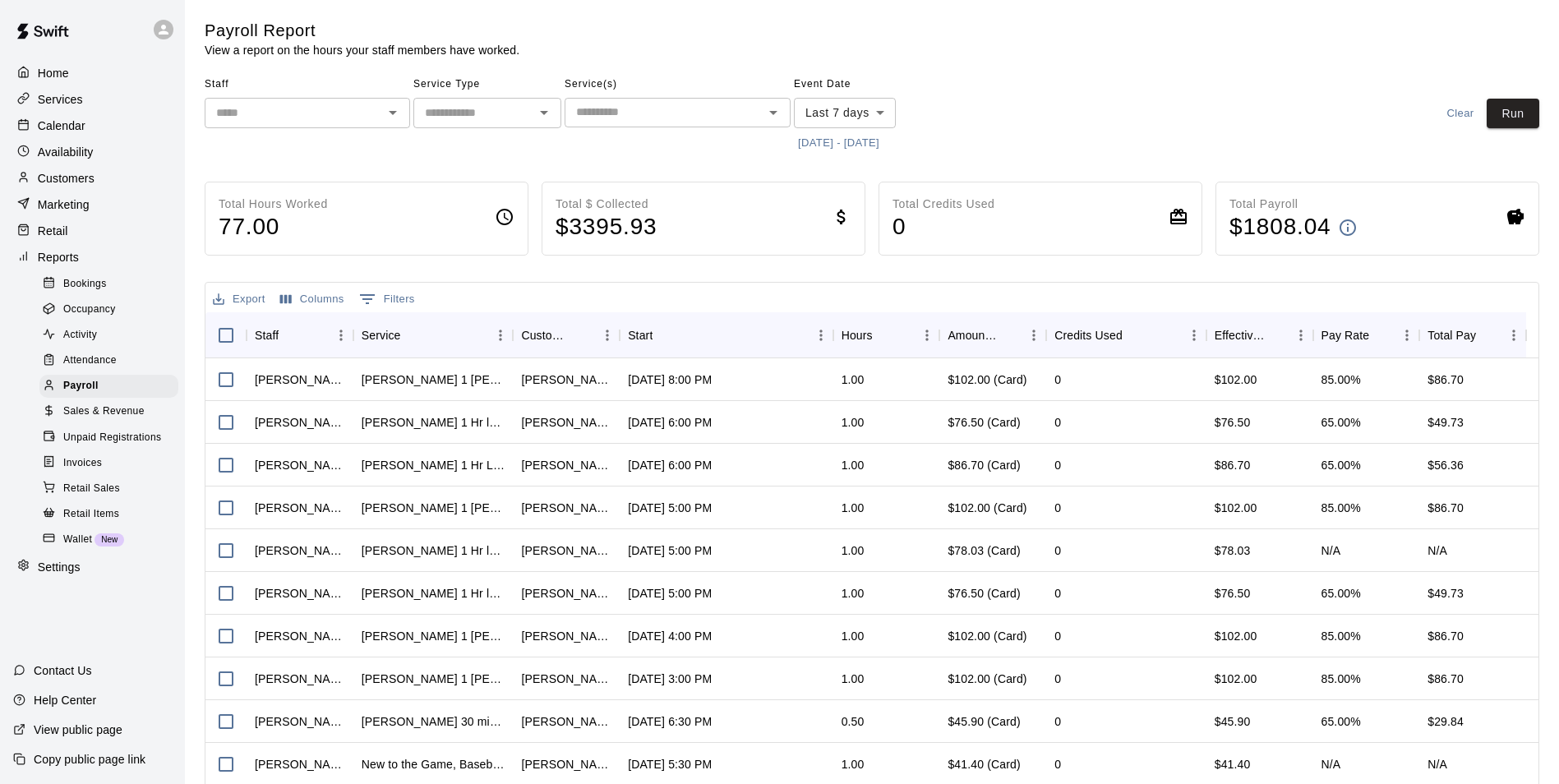
click at [388, 123] on button "Open" at bounding box center [393, 113] width 23 height 23
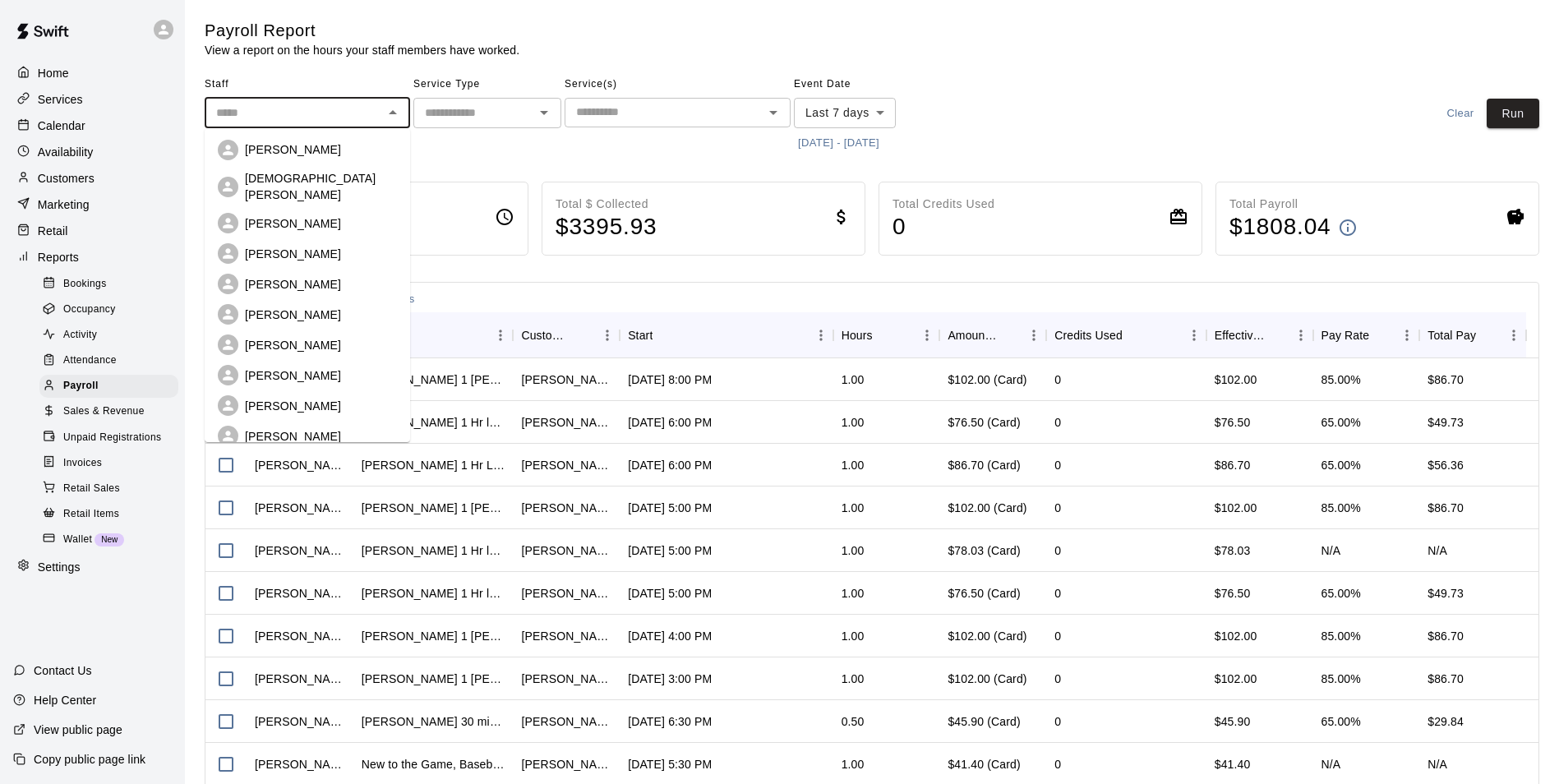
click at [291, 398] on p "[PERSON_NAME]" at bounding box center [292, 406] width 96 height 16
type input "**********"
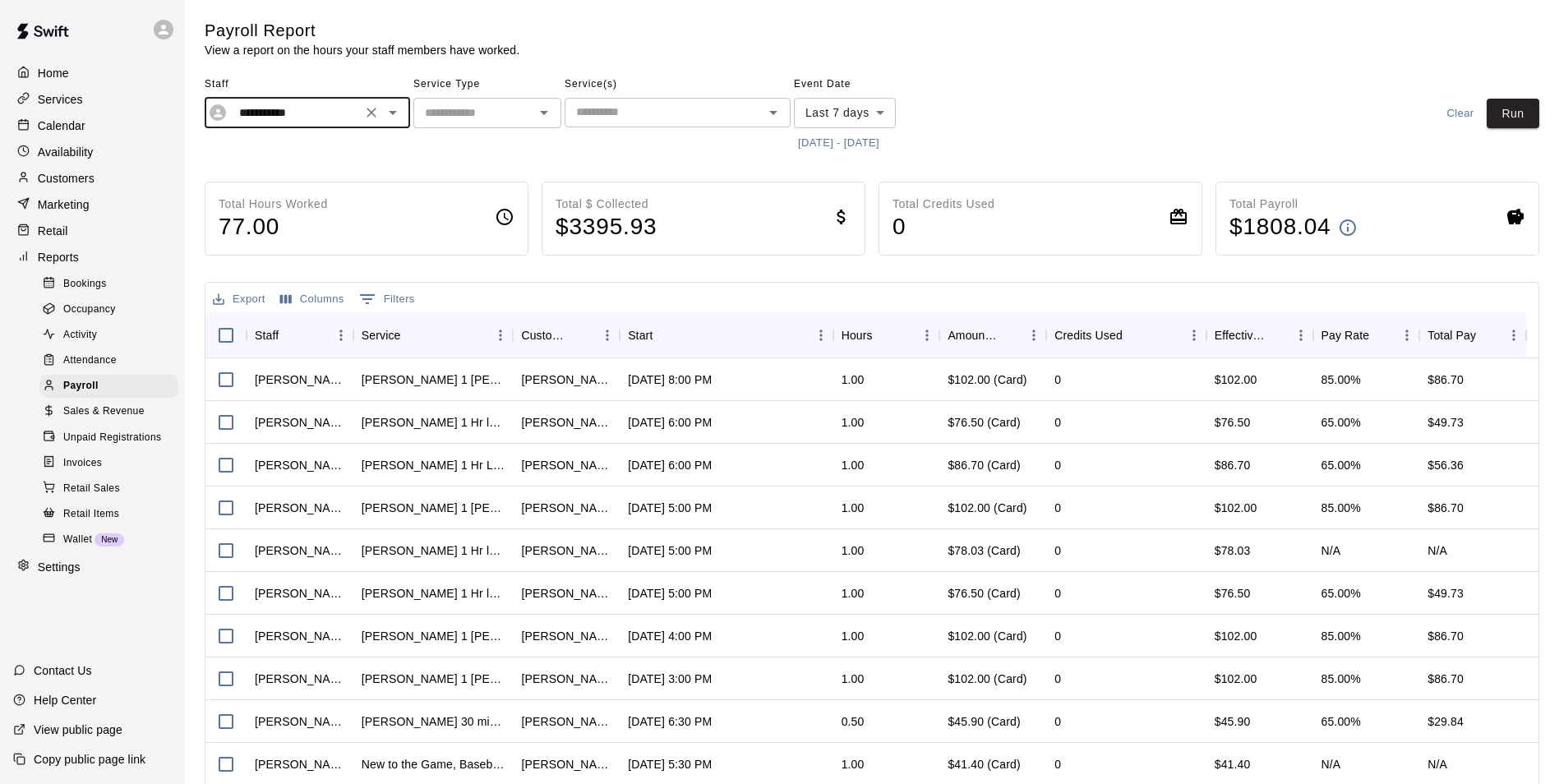
click at [535, 99] on div "​" at bounding box center [487, 113] width 148 height 30
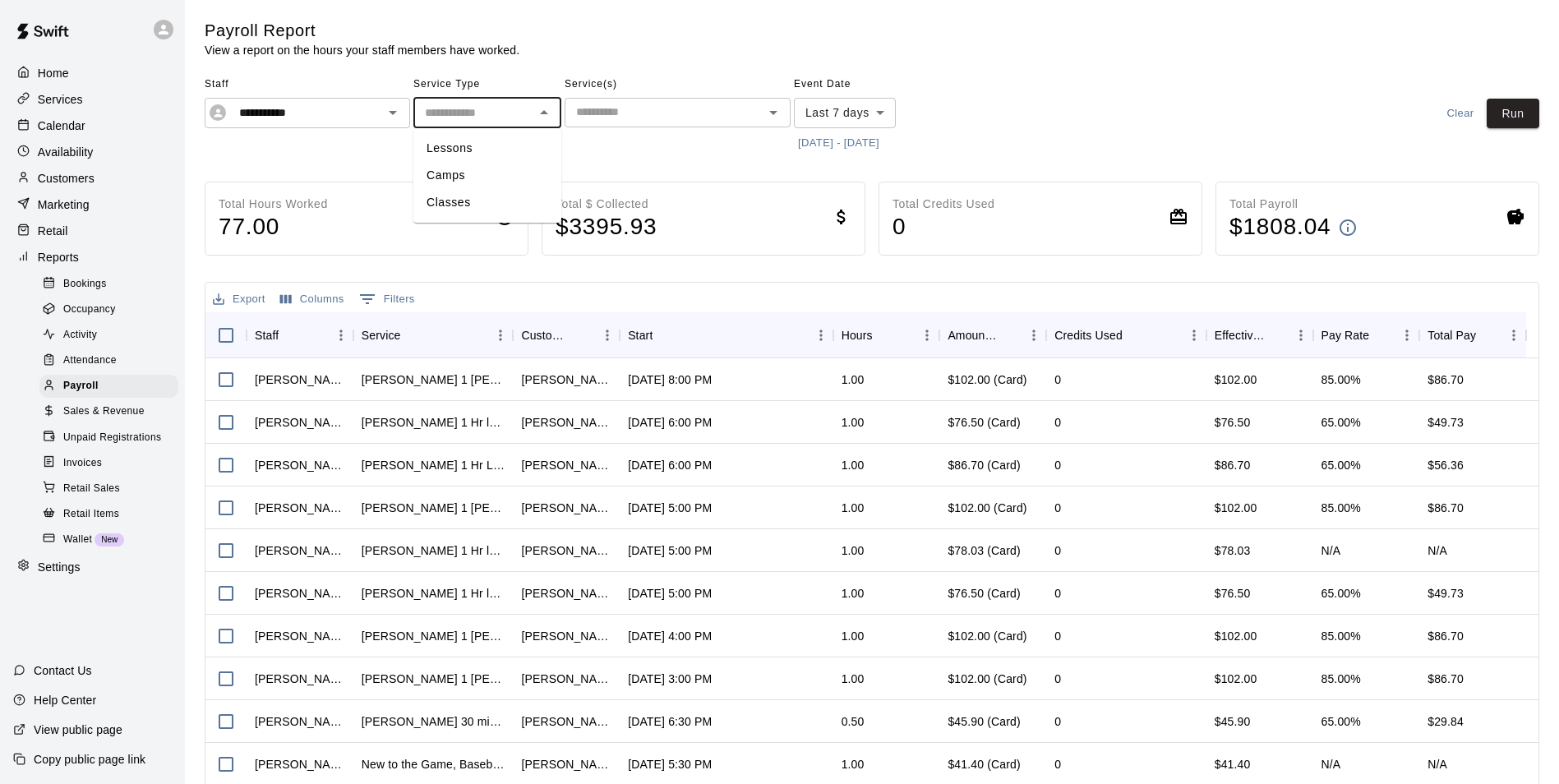
click at [488, 147] on li "Lessons" at bounding box center [487, 148] width 148 height 27
type input "*******"
click at [856, 144] on button "[DATE] - [DATE]" at bounding box center [839, 144] width 89 height 25
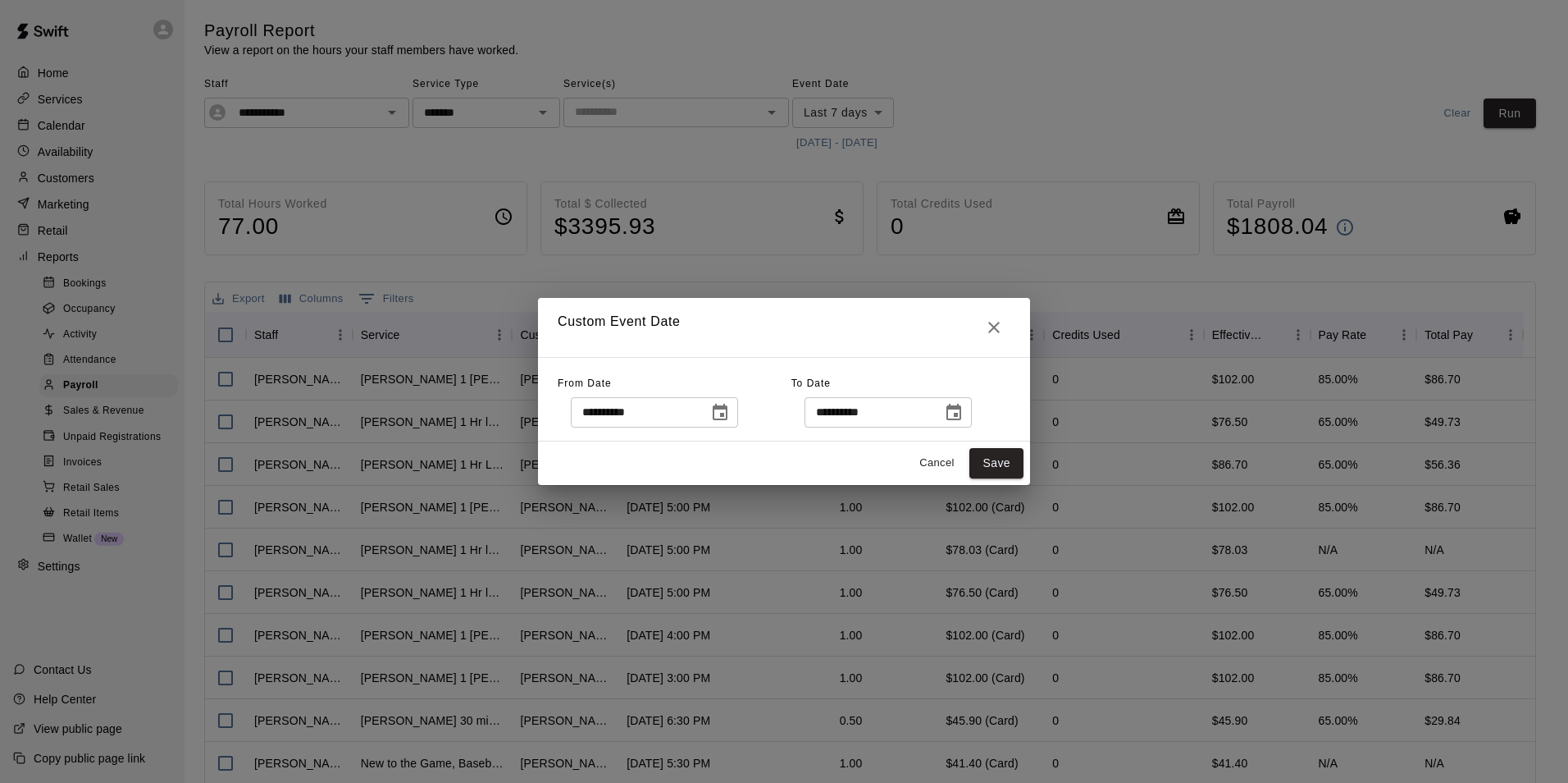
click at [727, 416] on icon "Choose date, selected date is Sep 8, 2025" at bounding box center [720, 412] width 15 height 16
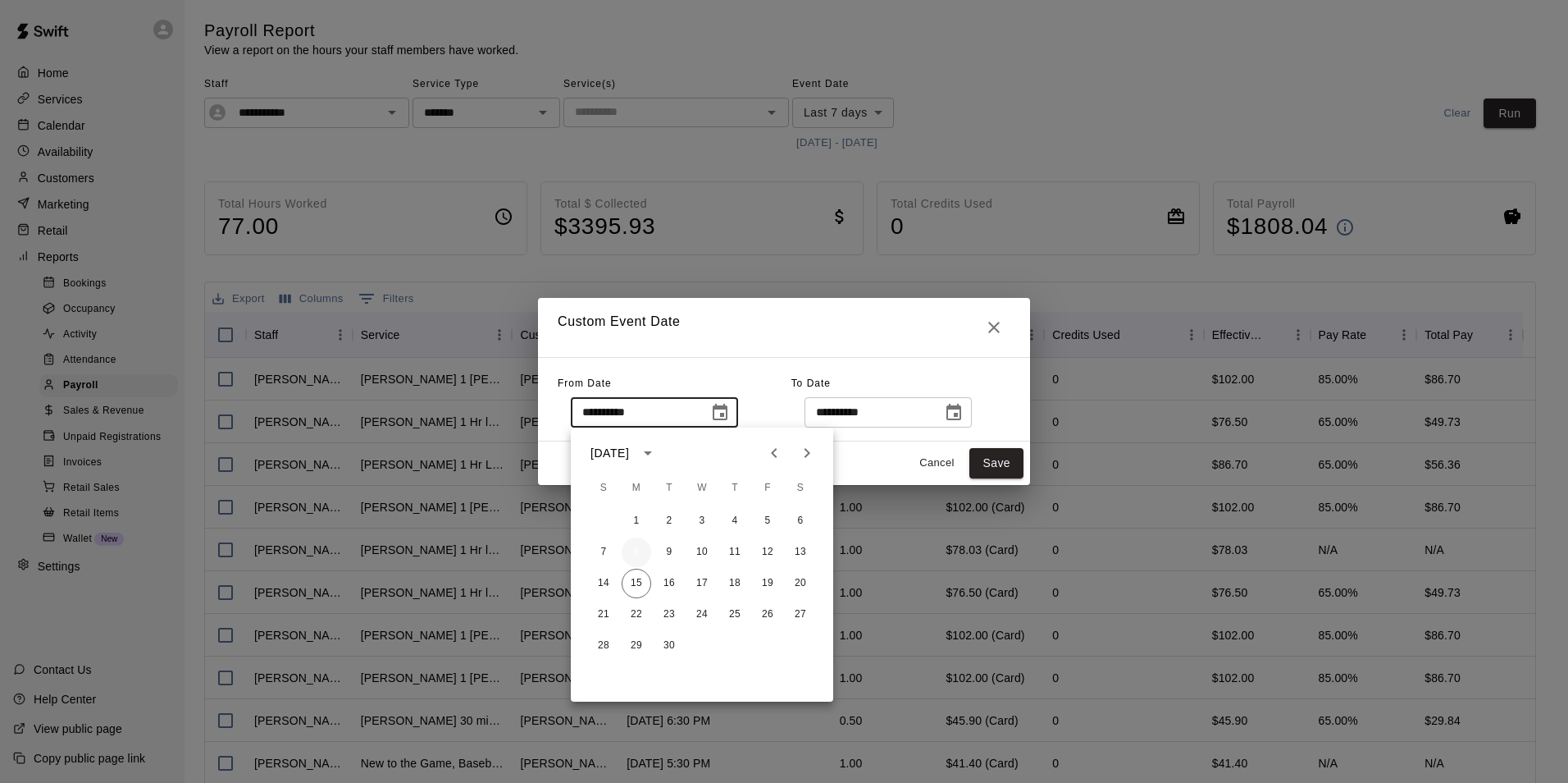
click at [638, 543] on button "8" at bounding box center [636, 552] width 29 height 29
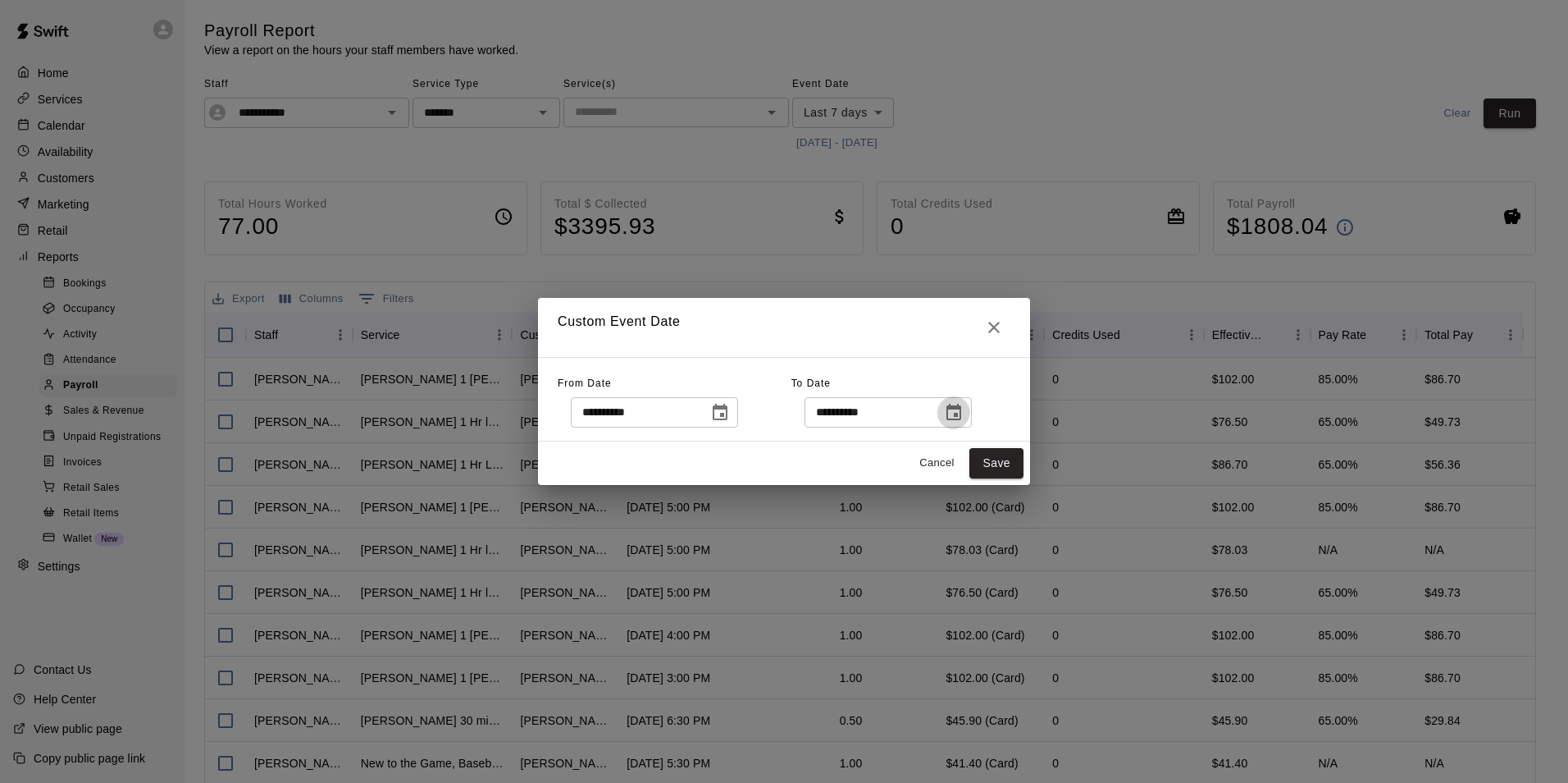
click at [961, 406] on icon "Choose date, selected date is Sep 15, 2025" at bounding box center [953, 412] width 15 height 16
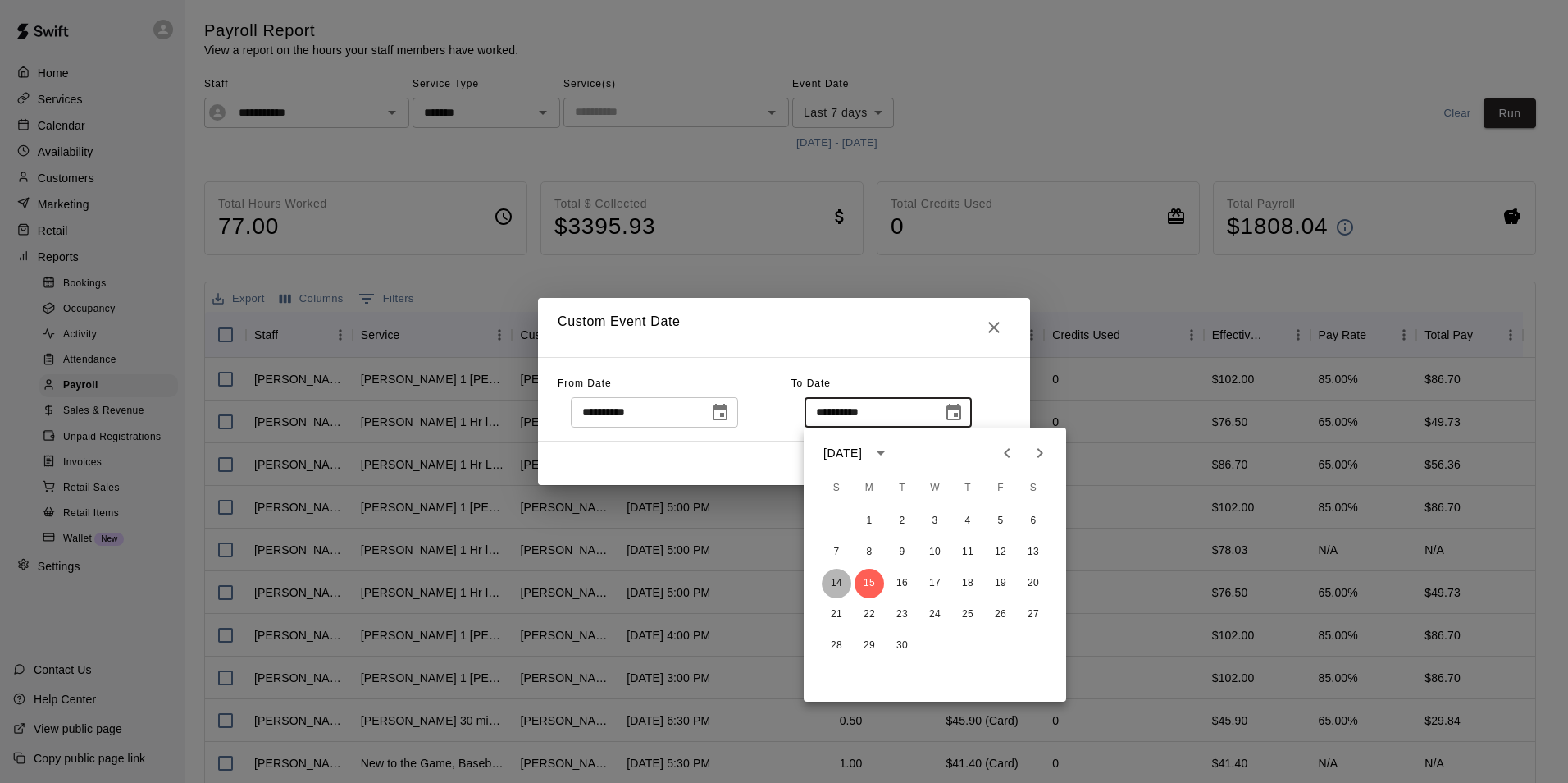
click at [830, 577] on button "14" at bounding box center [836, 583] width 29 height 29
type input "**********"
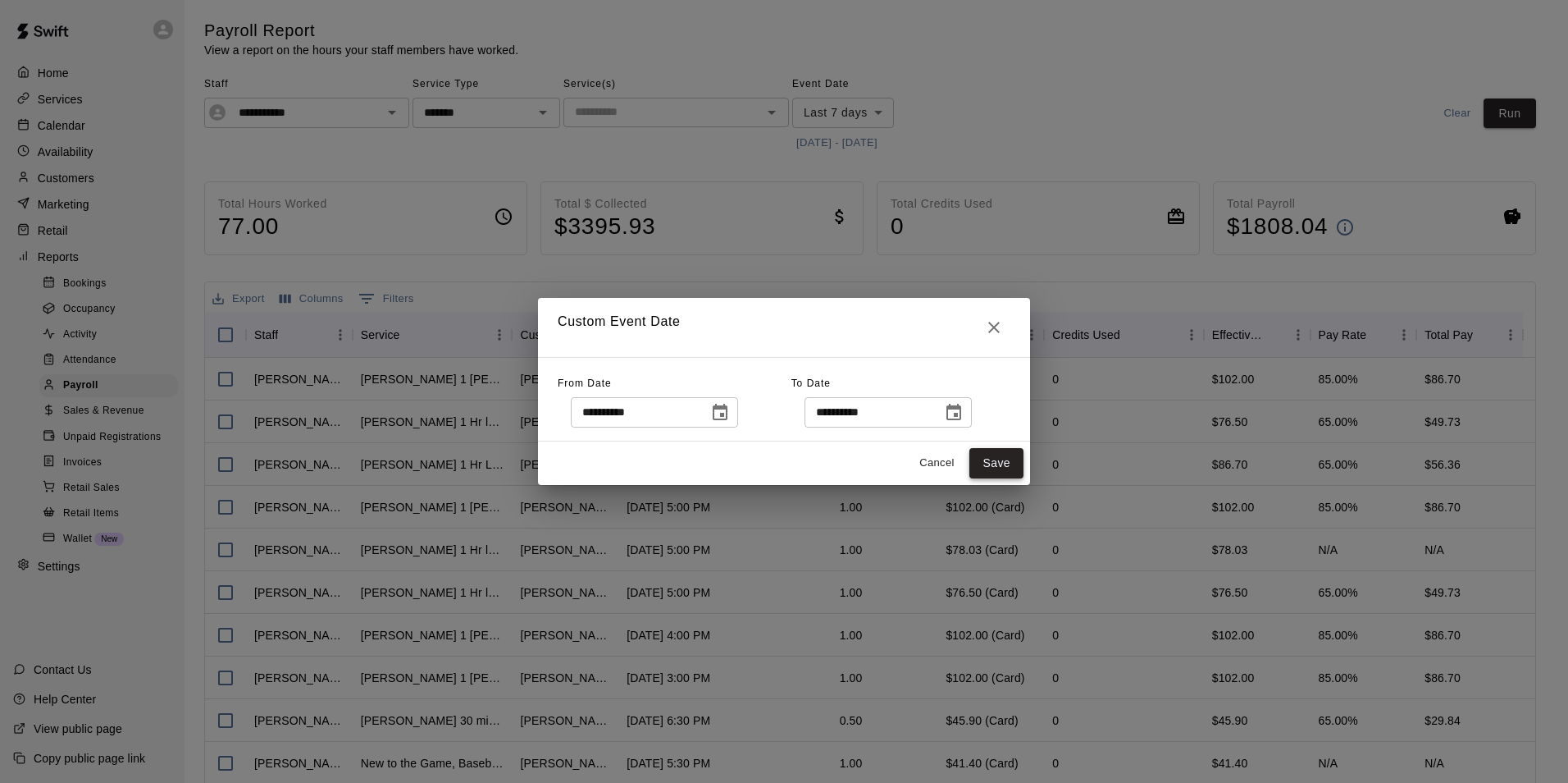
click at [992, 467] on button "Save" at bounding box center [997, 462] width 54 height 30
type input "******"
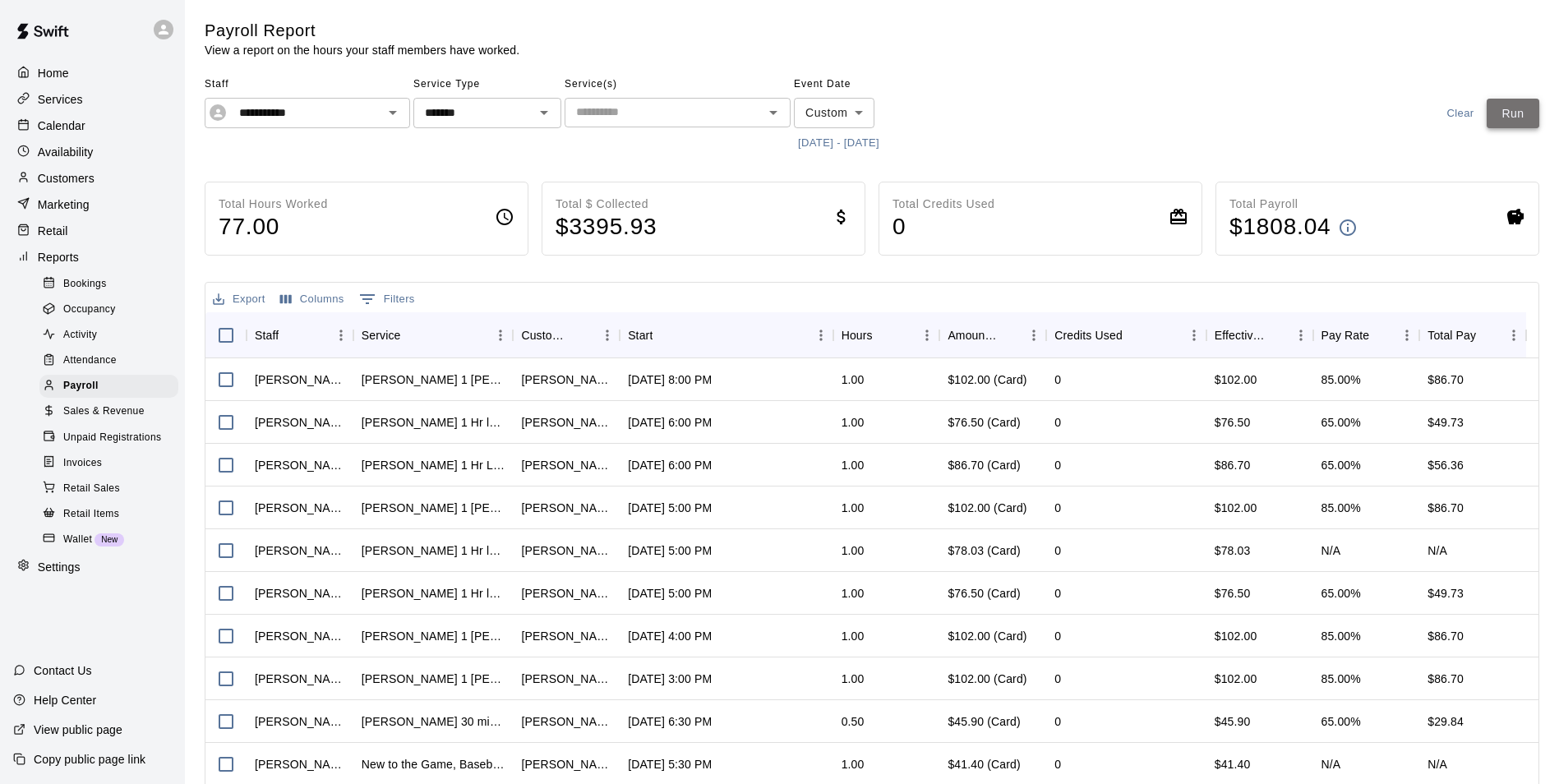
click at [1513, 112] on button "Run" at bounding box center [1512, 114] width 52 height 30
